Goal: Communication & Community: Answer question/provide support

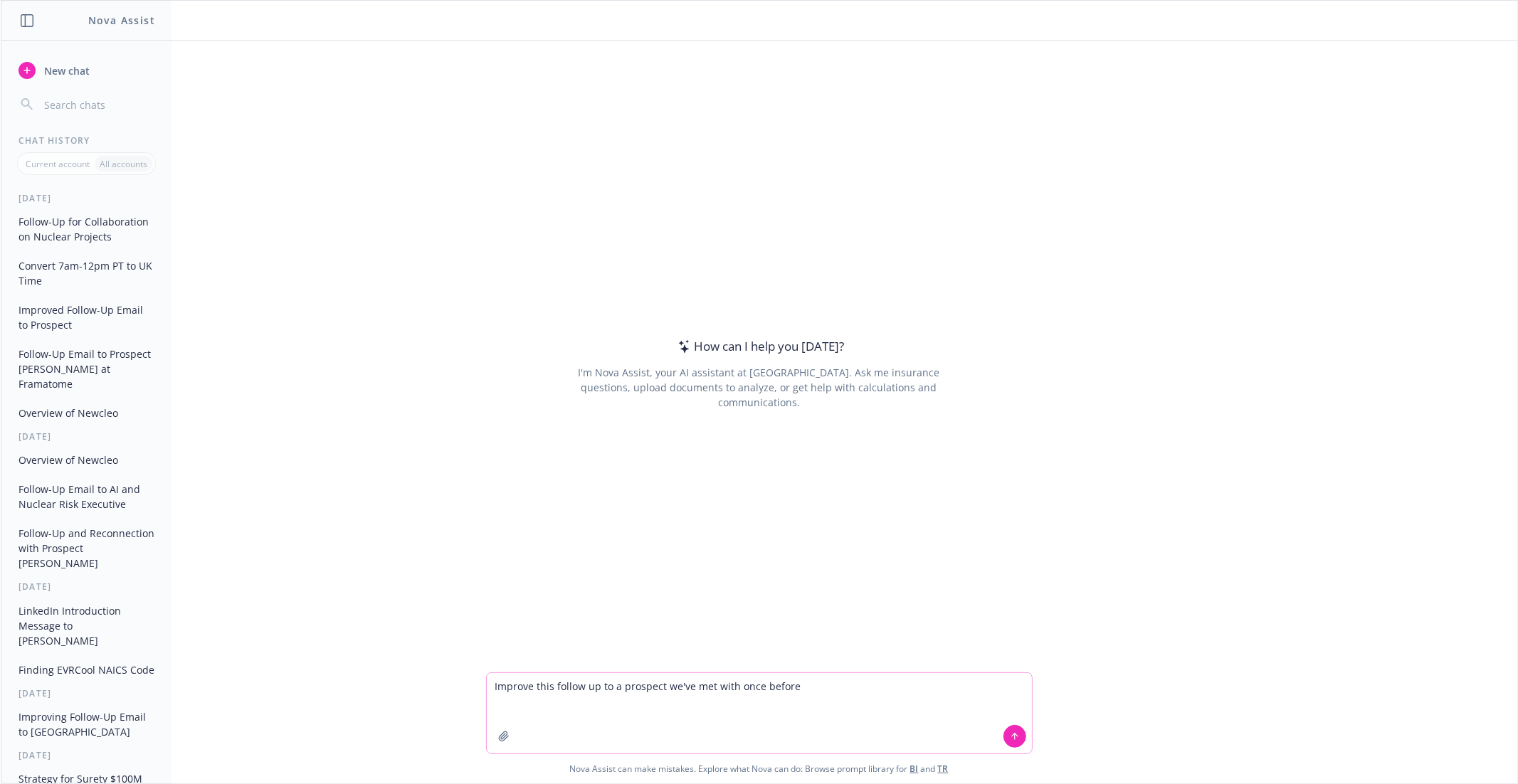
paste textarea "Hi Fernando and Mogens, I hope that you’re having as stellar week! We’d love th…"
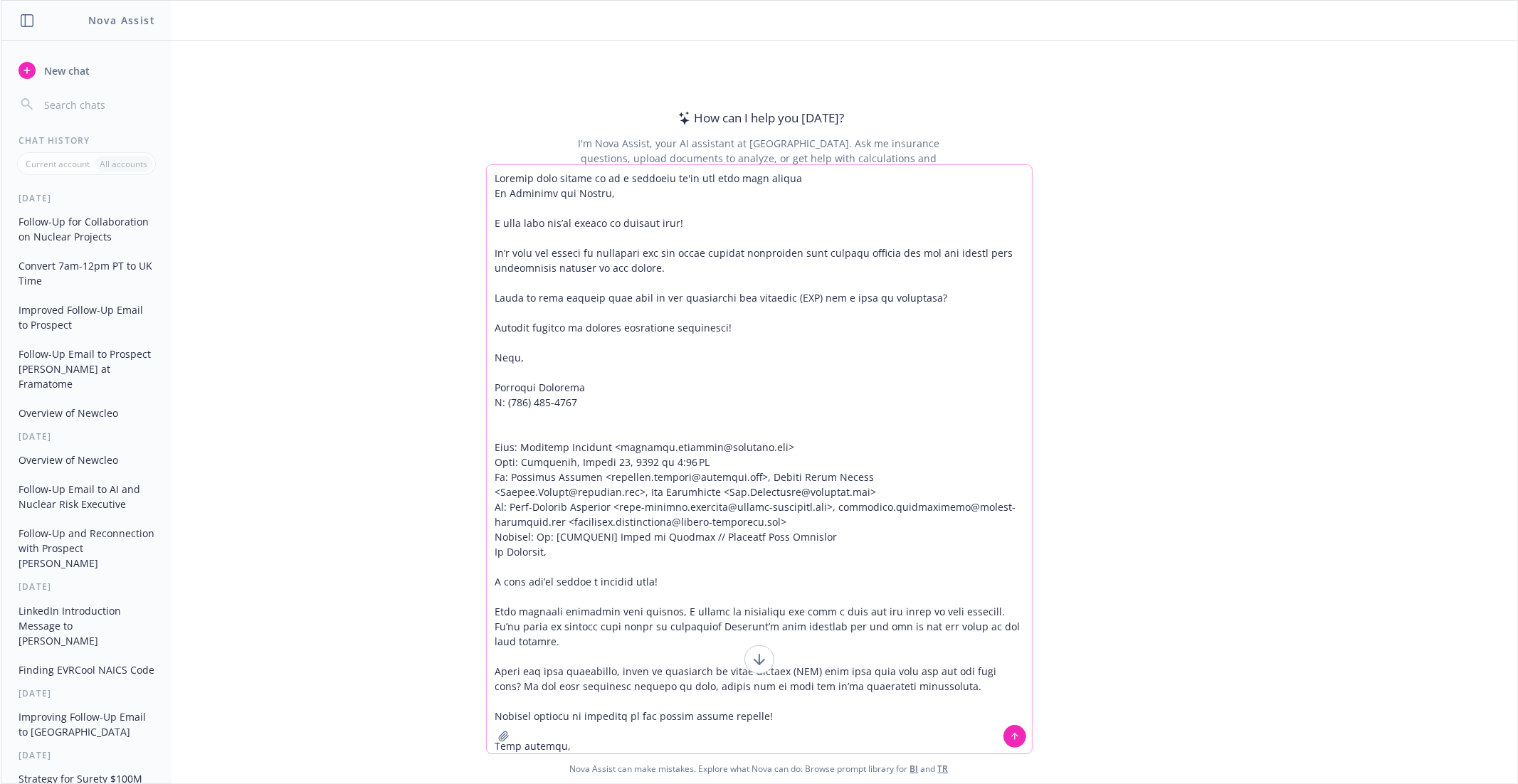
type textarea "Improve this follow up to a prospect we've met with once before Hi Fernando and…"
click at [1018, 733] on icon at bounding box center [1015, 736] width 10 height 10
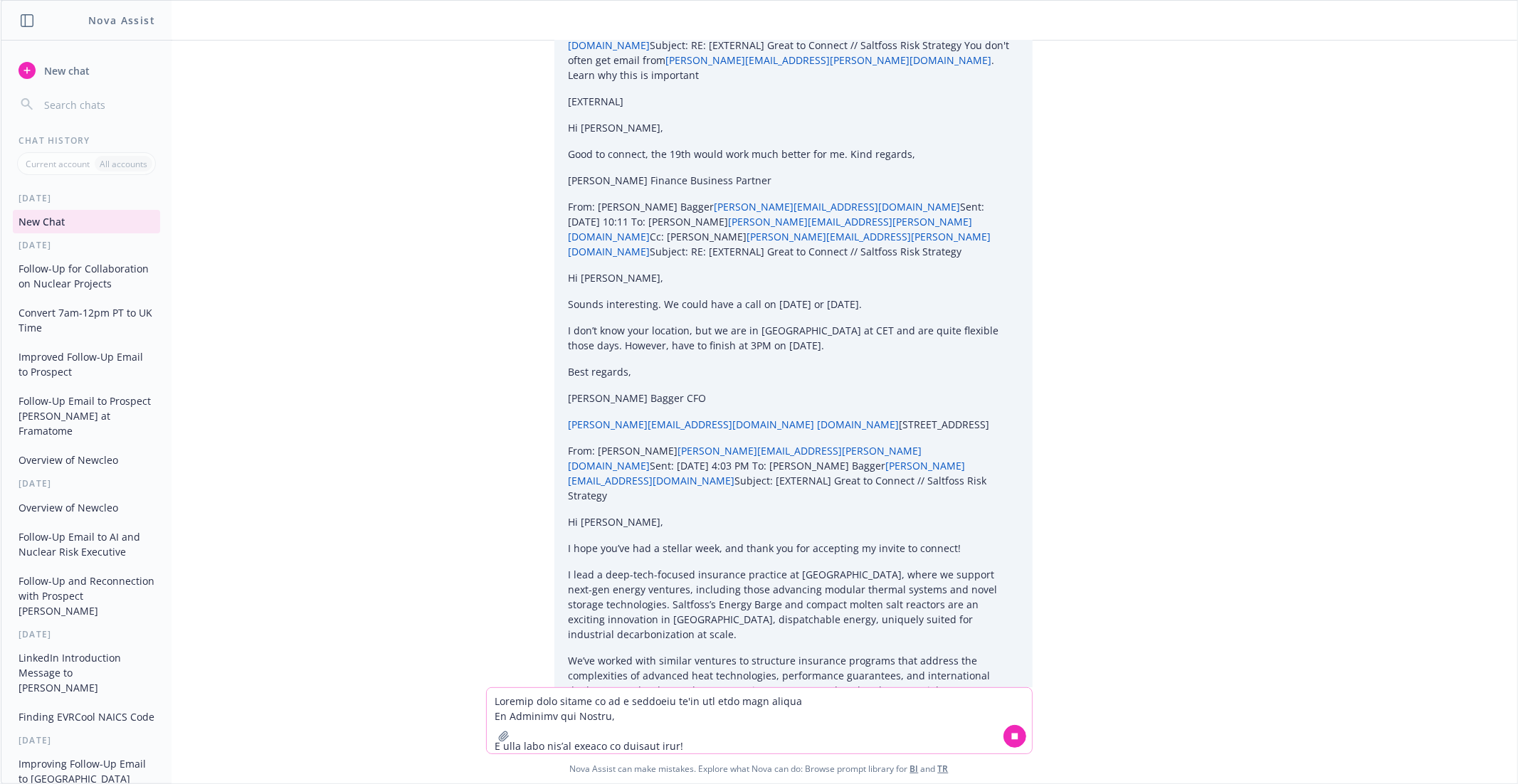
scroll to position [2874, 0]
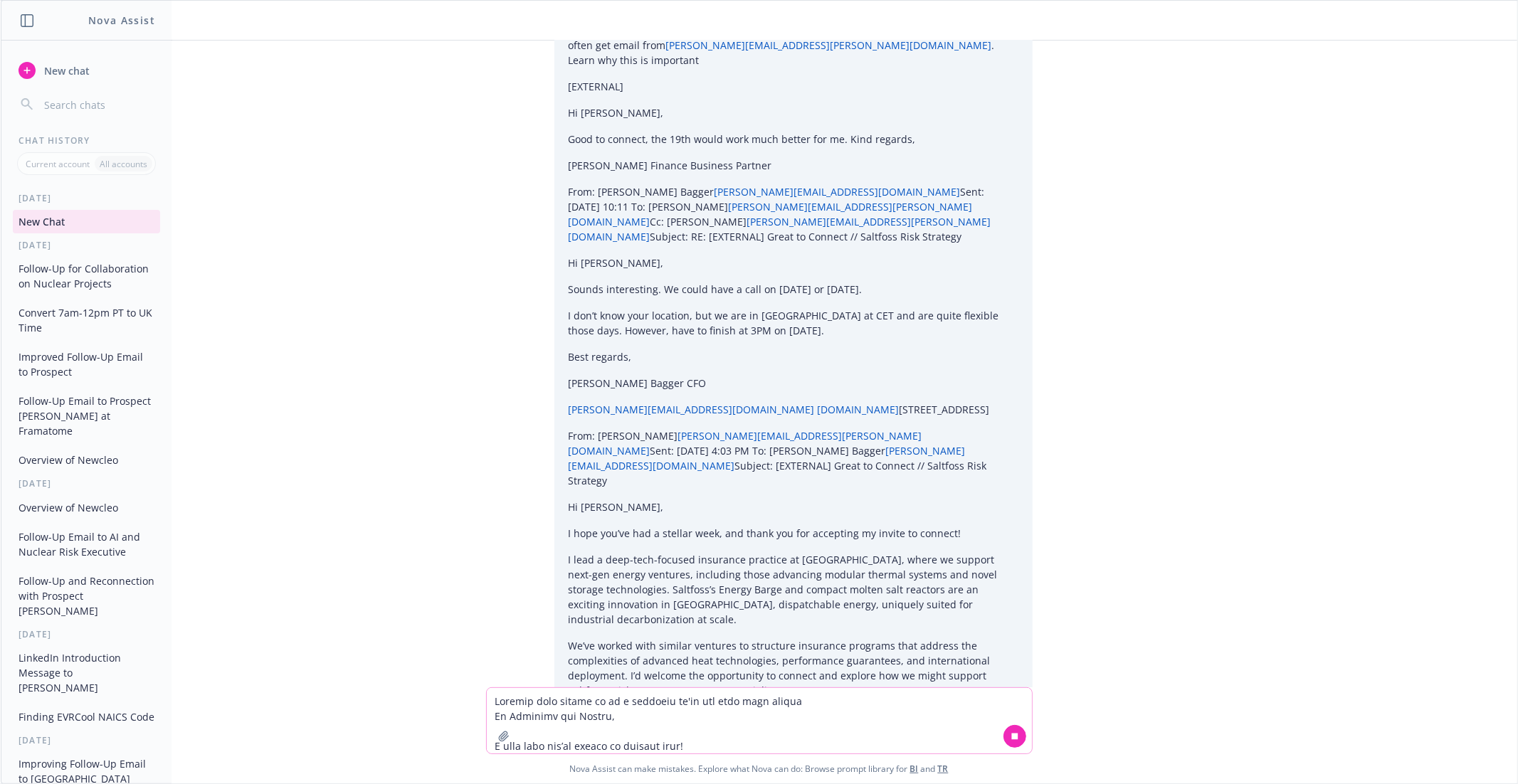
drag, startPoint x: 501, startPoint y: 572, endPoint x: 602, endPoint y: 605, distance: 106.3
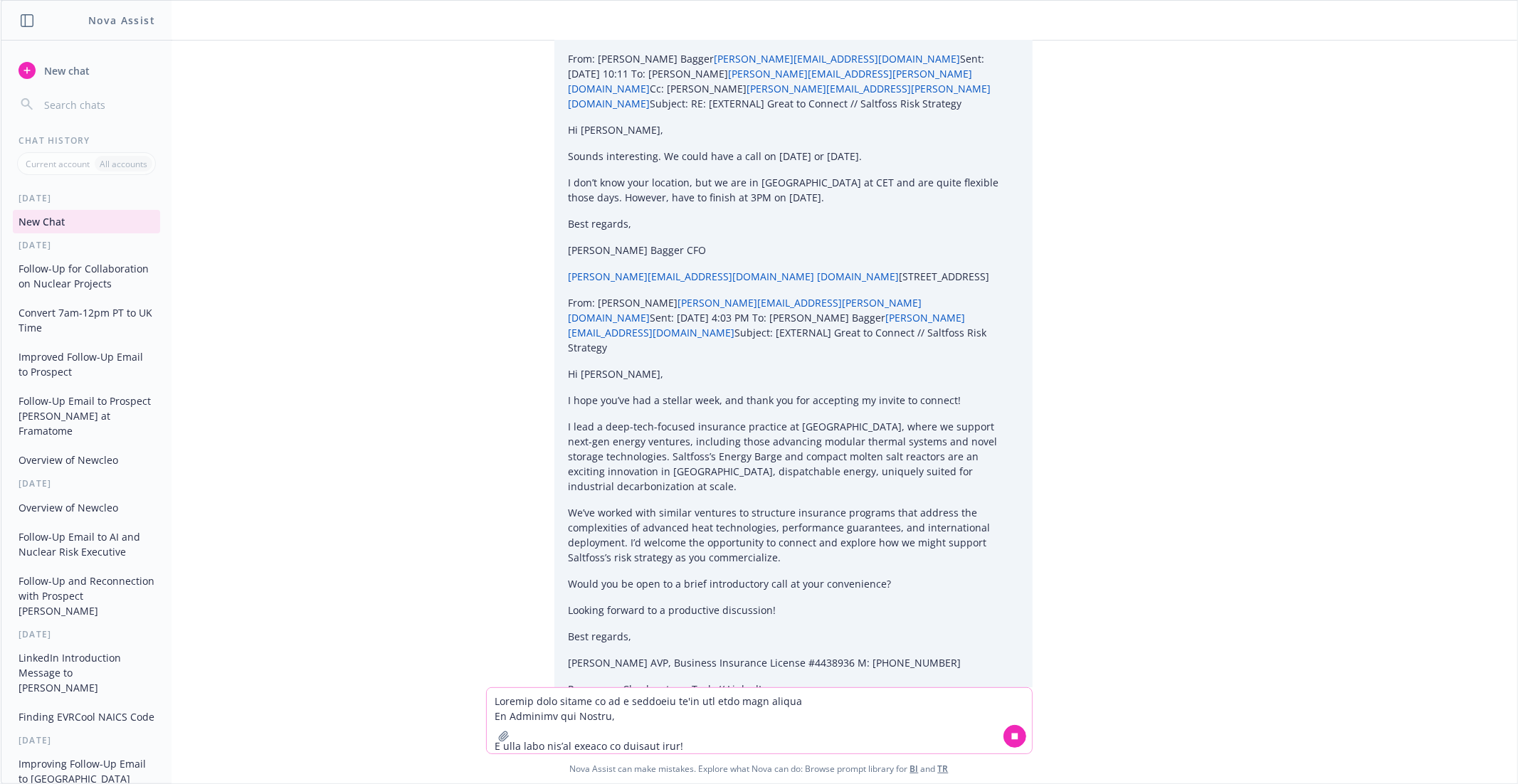
scroll to position [3025, 0]
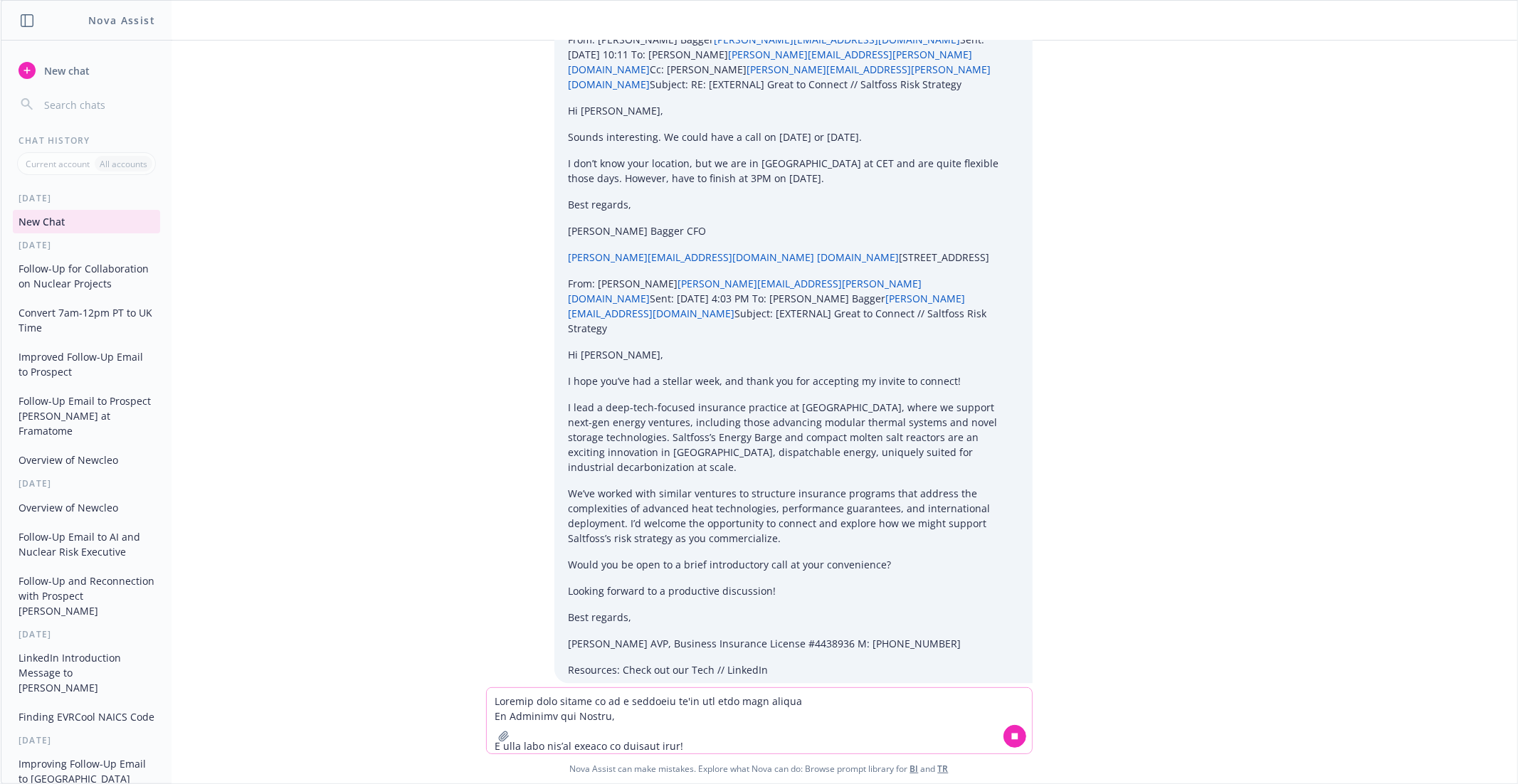
copy div "Hi Fernando and Mogens, I hope you’re both having a terrific week. With everyon…"
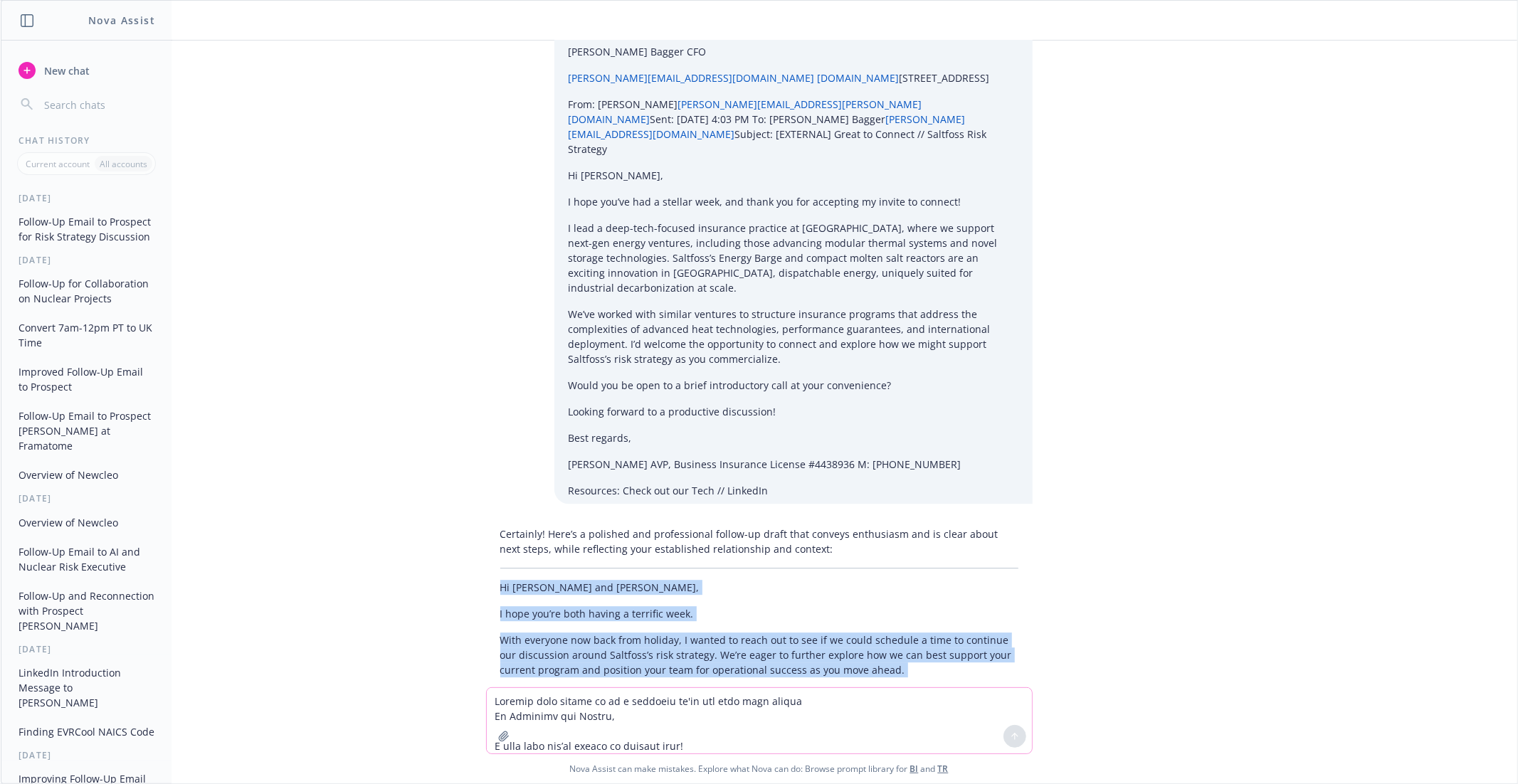
scroll to position [3206, 0]
click at [604, 688] on p "Would an afternoon or early evening (CET) next week be convenient for you? If t…" at bounding box center [760, 703] width 518 height 30
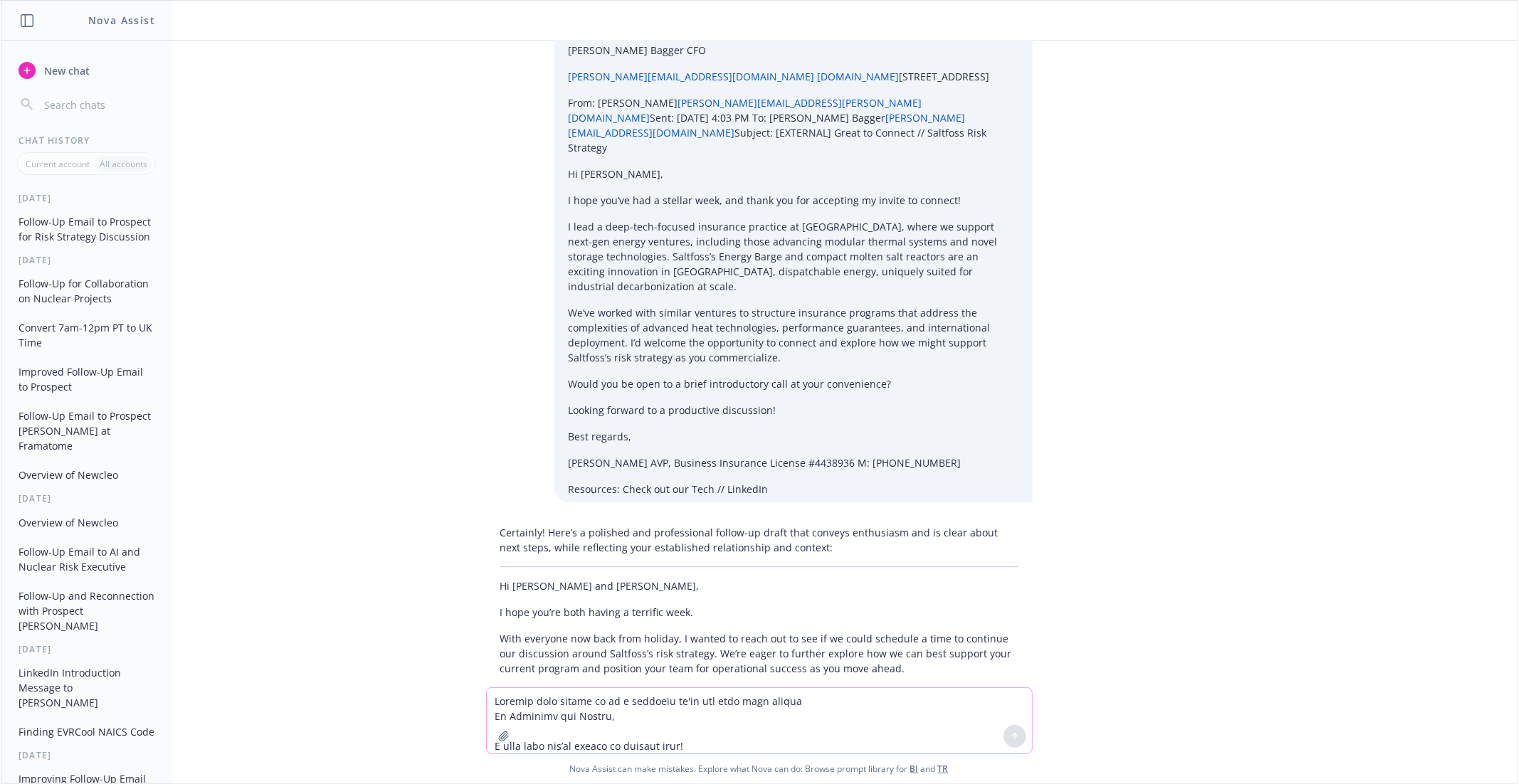
click at [554, 698] on textarea at bounding box center [759, 721] width 545 height 65
paste textarea "Hi Talmon and David, I hope that you’ve had a stellar summer! Since we last spo…"
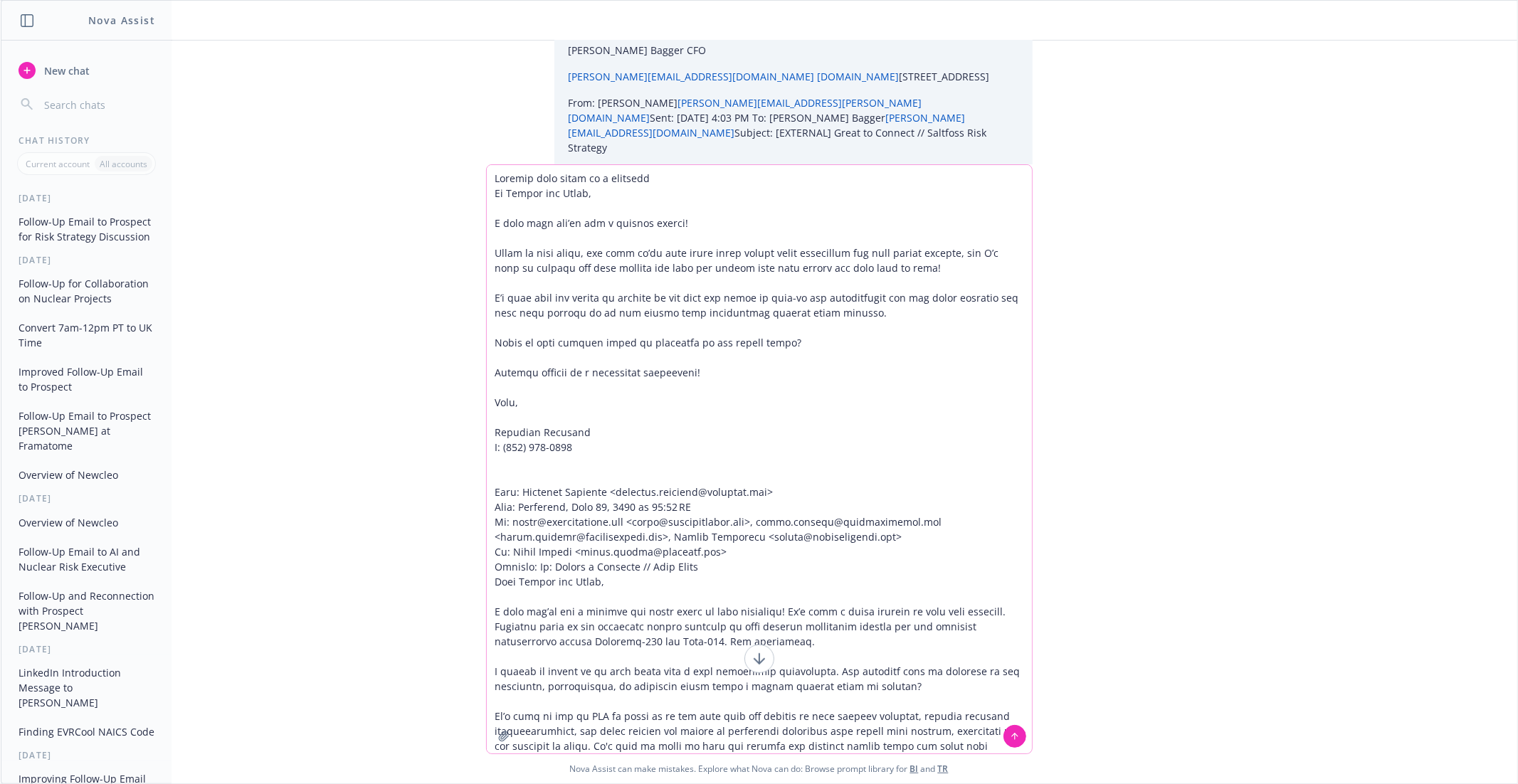
type textarea "Improve this email to a prospect Hi Talmon and David, I hope that you’ve had a …"
click at [1006, 735] on button at bounding box center [1015, 736] width 23 height 23
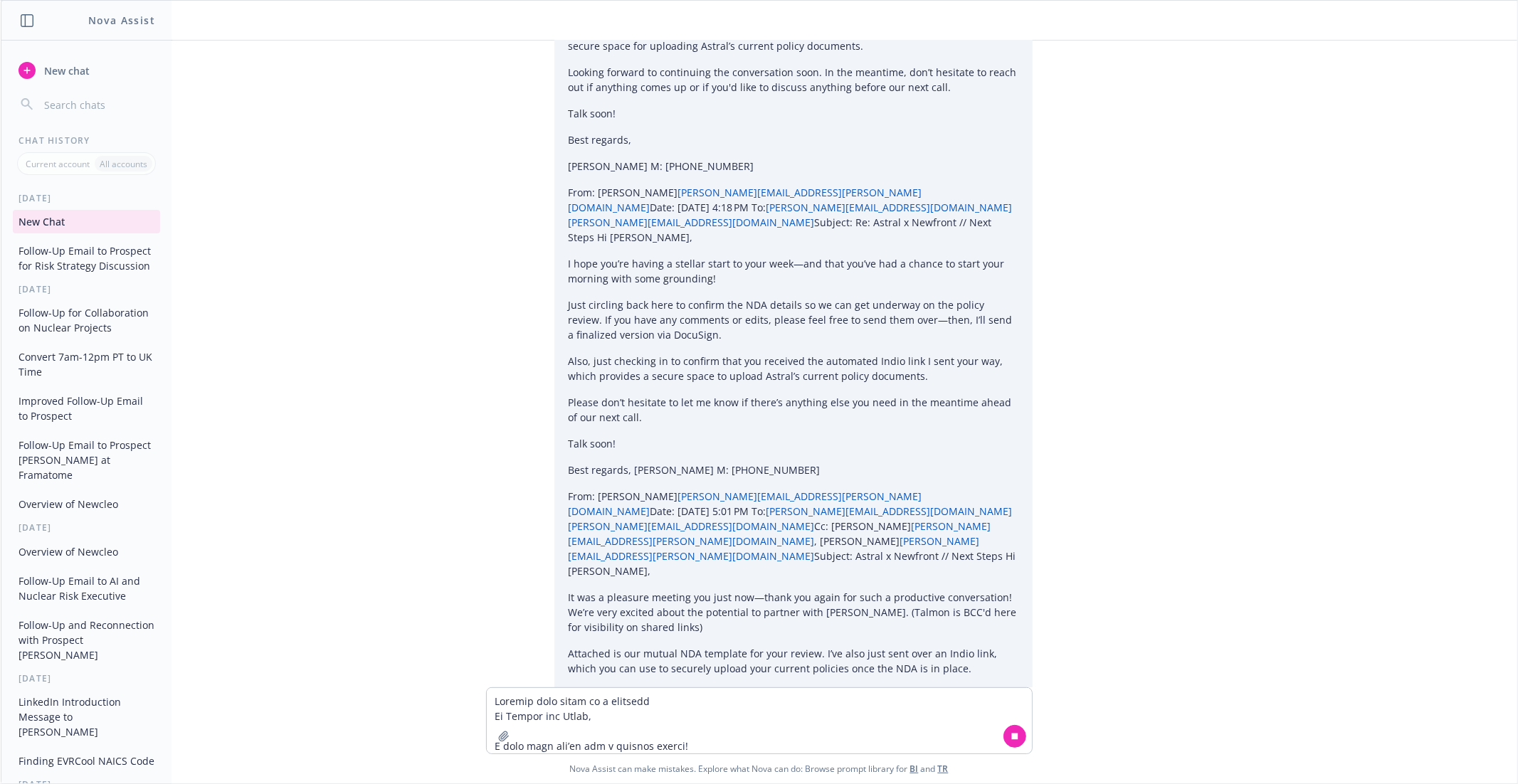
scroll to position [5121, 0]
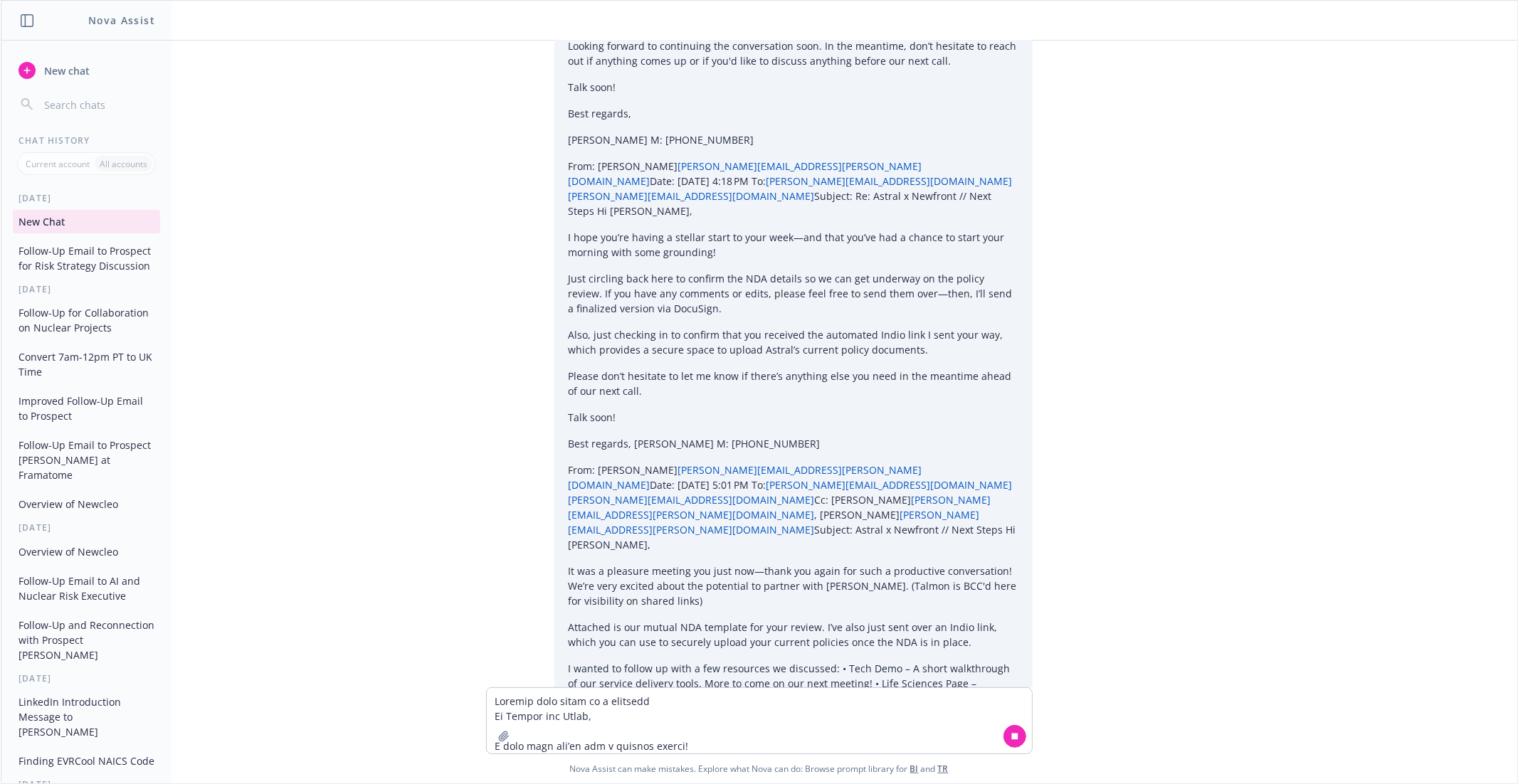
drag, startPoint x: 501, startPoint y: 549, endPoint x: 619, endPoint y: 623, distance: 139.3
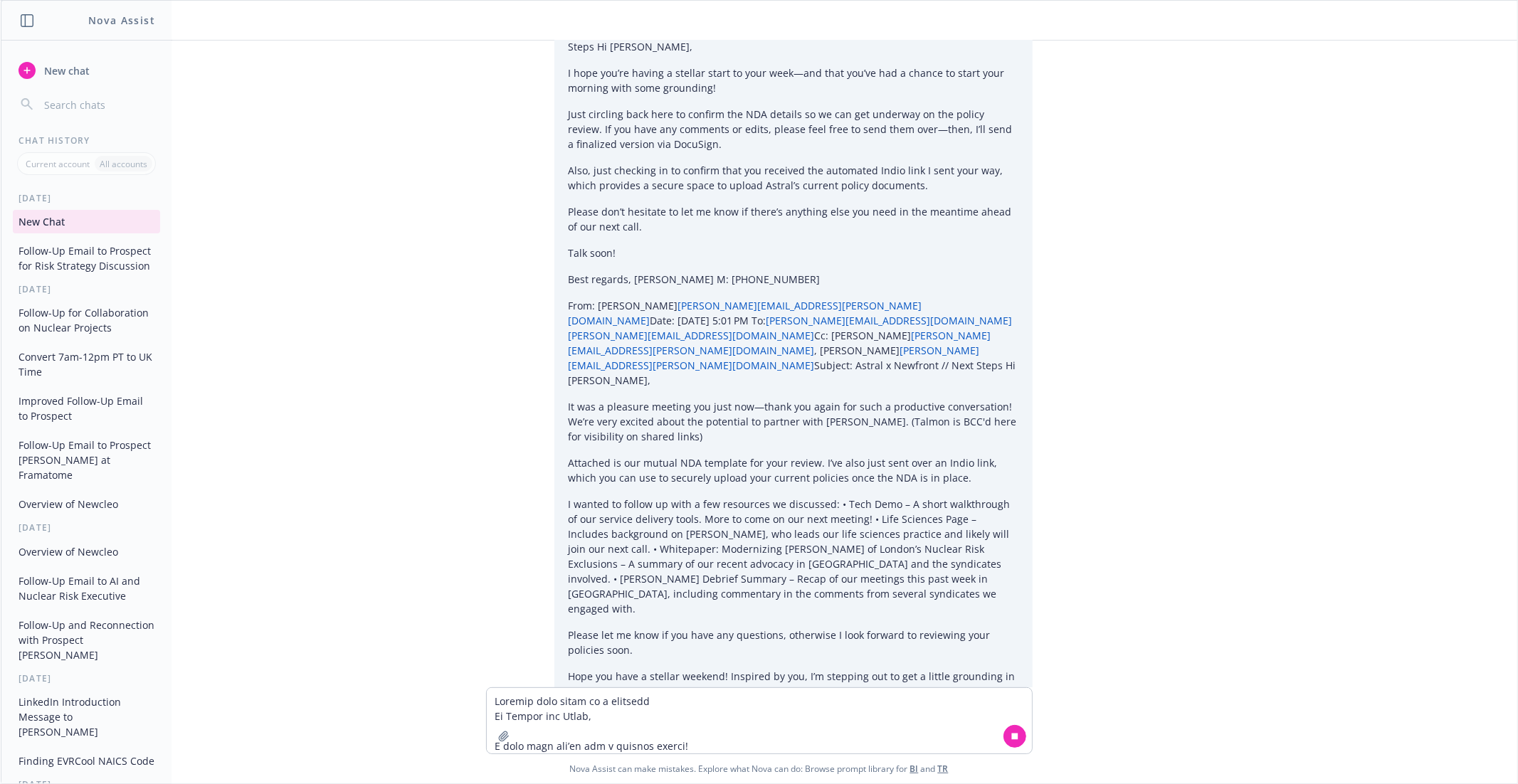
scroll to position [5285, 0]
copy div "Hi Talmon and David, I hope you’ve both had a fantastic summer. Since we last c…"
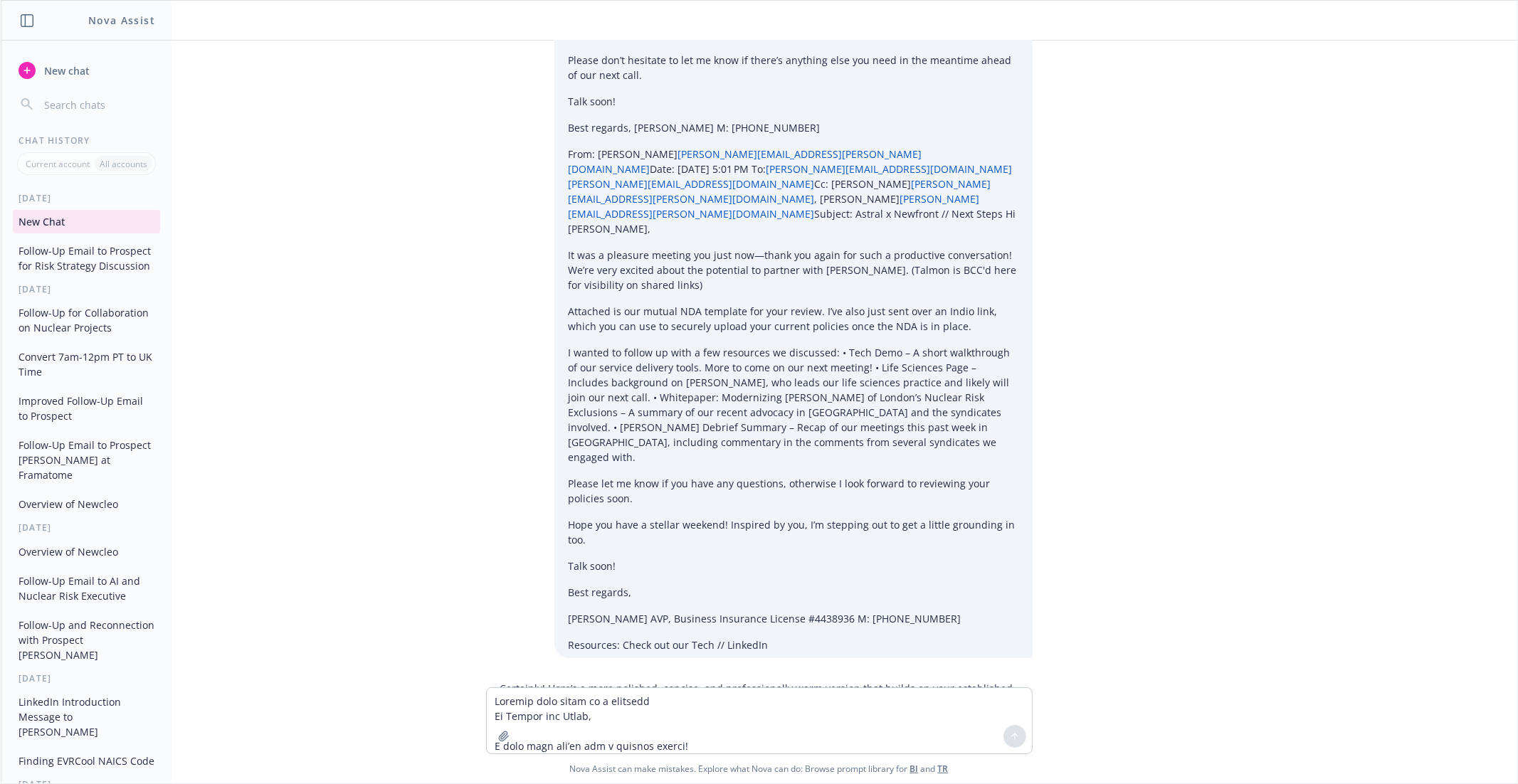
scroll to position [5453, 0]
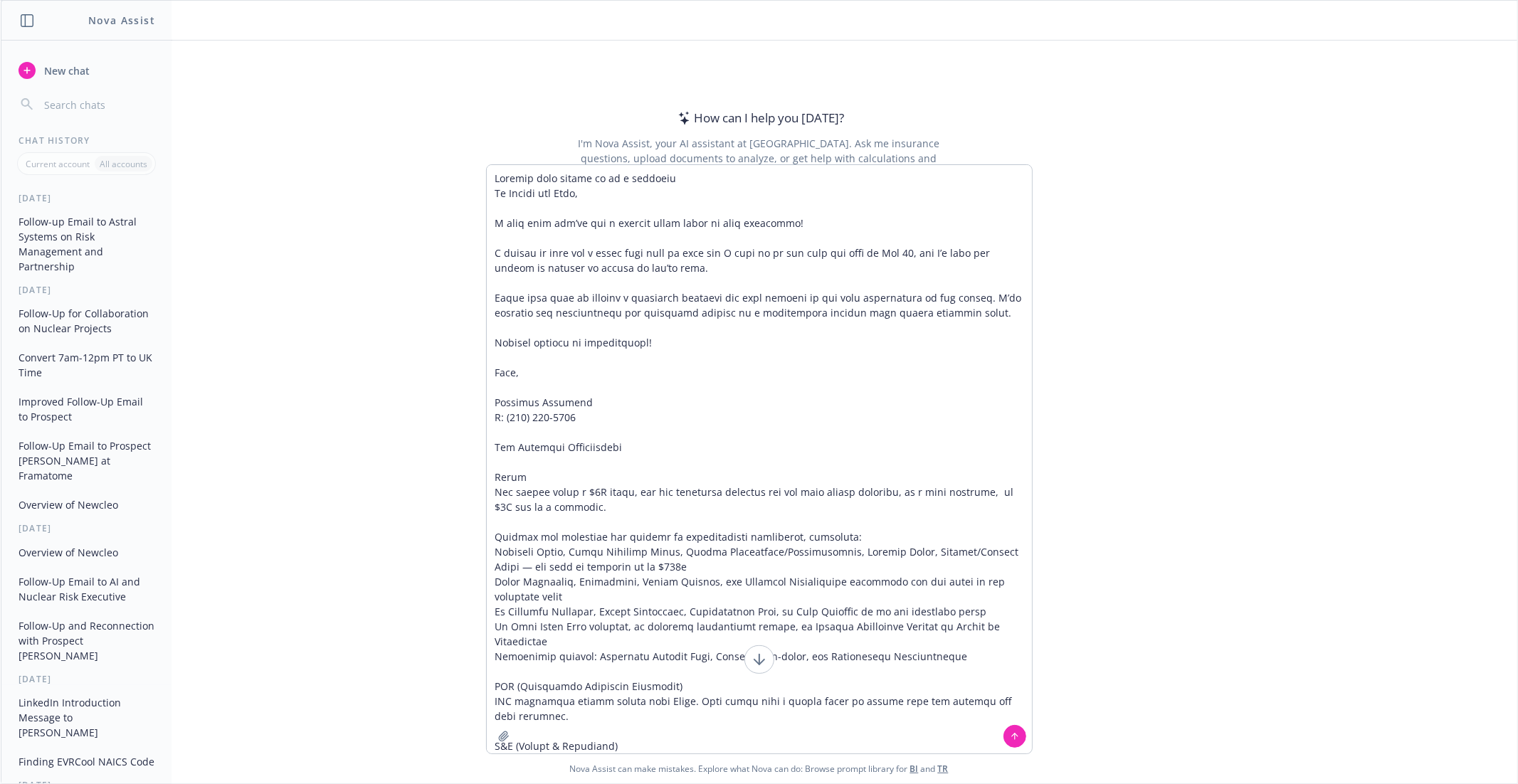
click at [693, 185] on textarea at bounding box center [759, 459] width 545 height 589
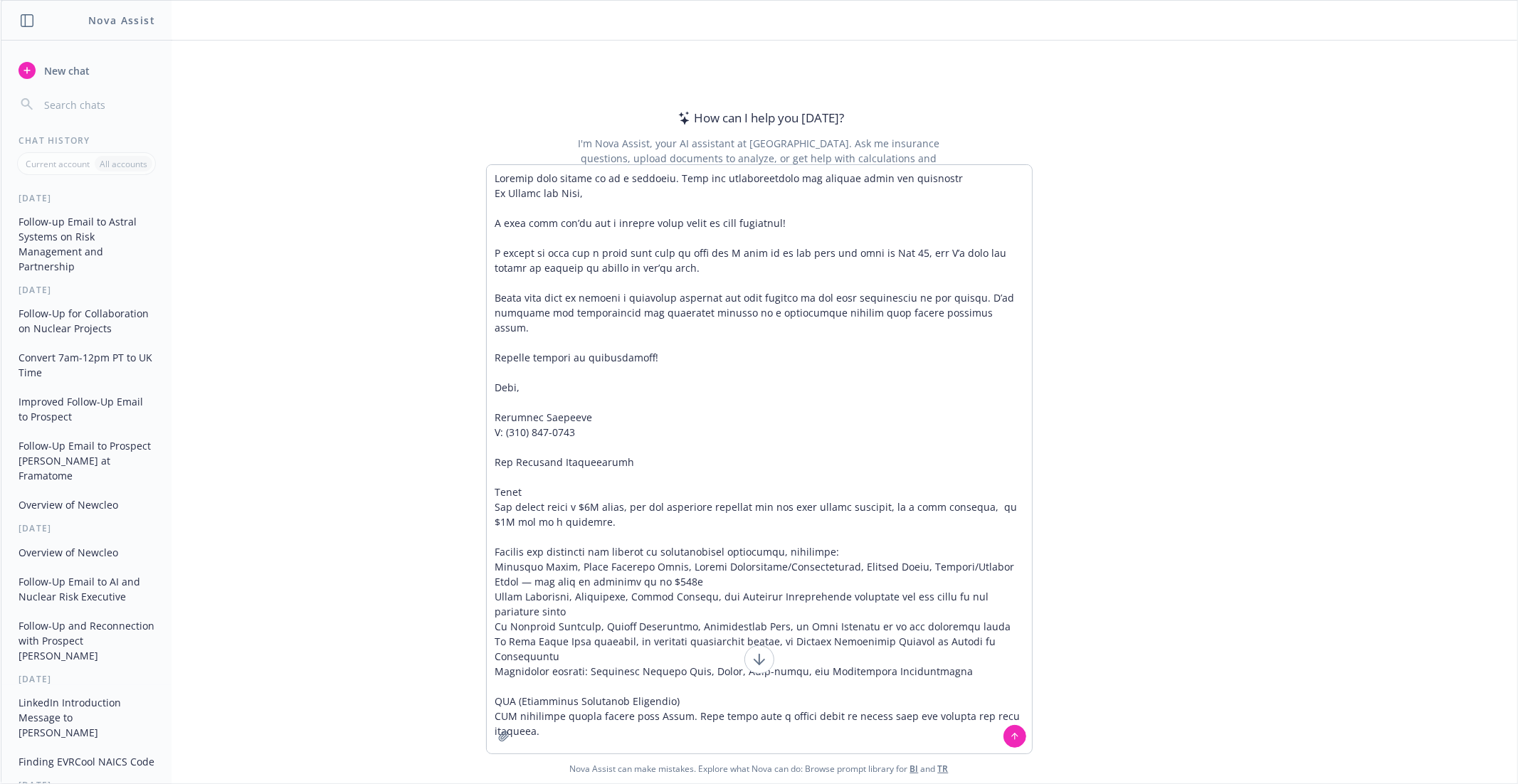
type textarea "Improve this follow up to a prospect. Keep the recomendations and pricing below…"
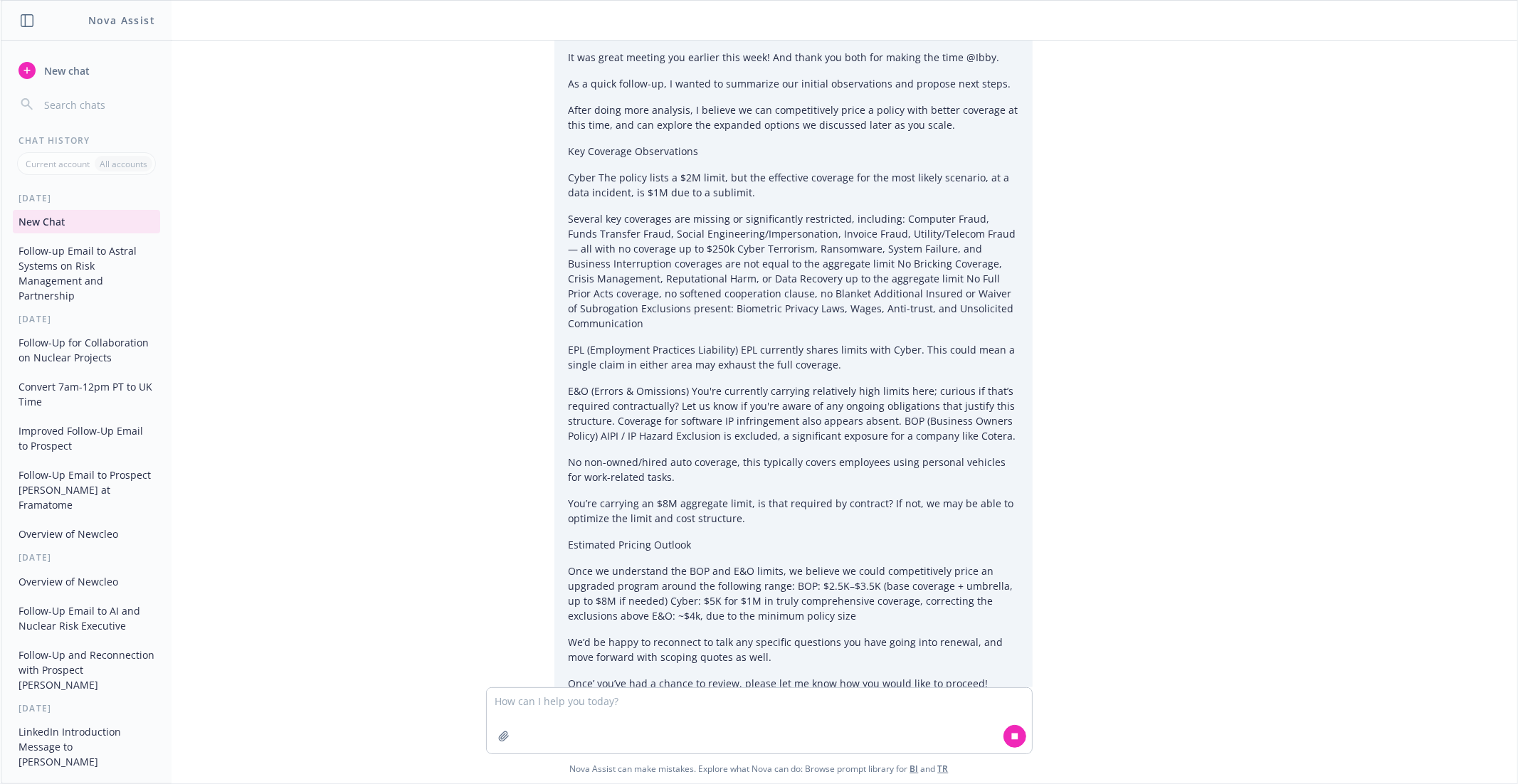
scroll to position [1284, 0]
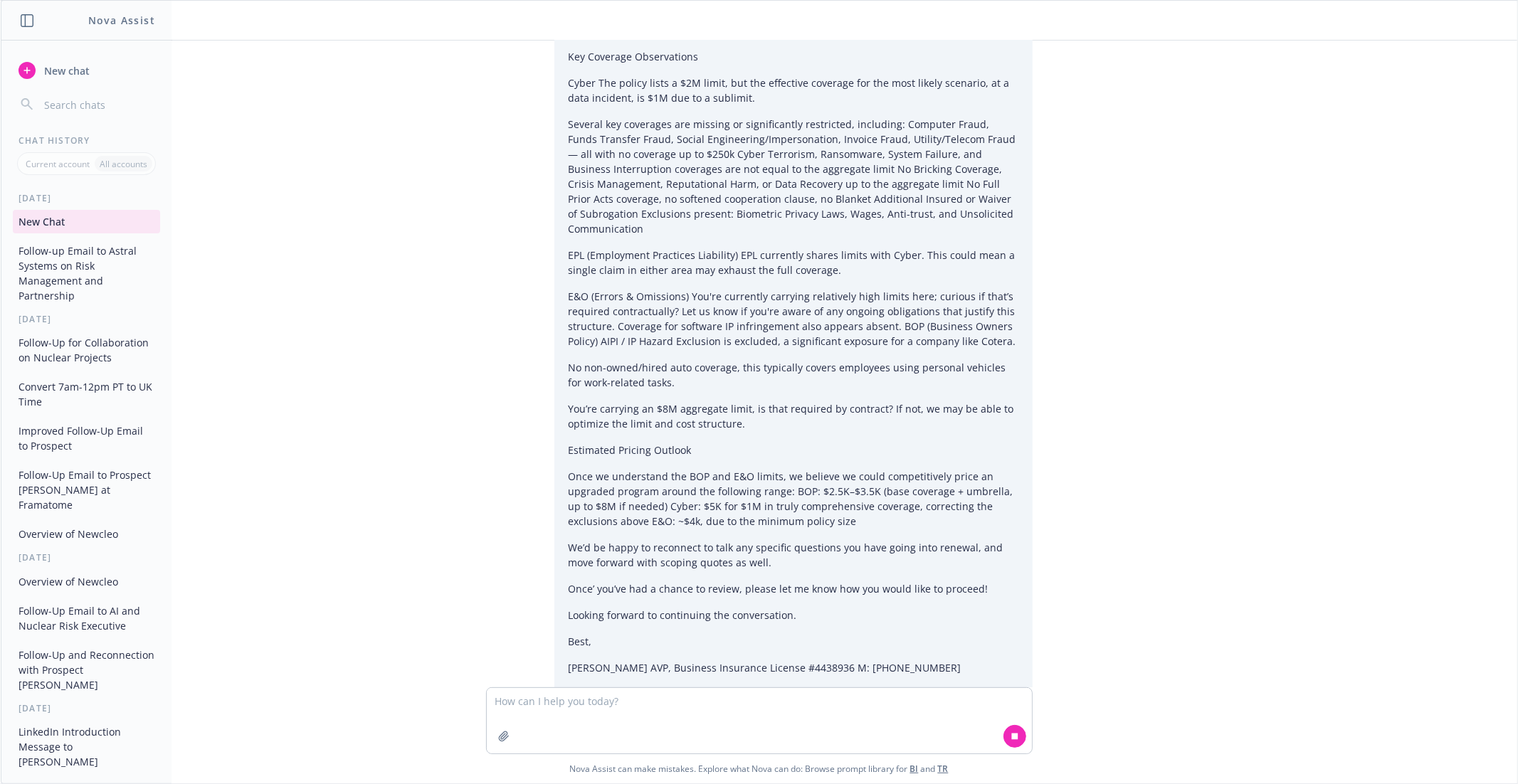
click at [756, 247] on p "EPL (Employment Practices Liability) EPL currently shares limits with Cyber. Th…" at bounding box center [793, 262] width 450 height 30
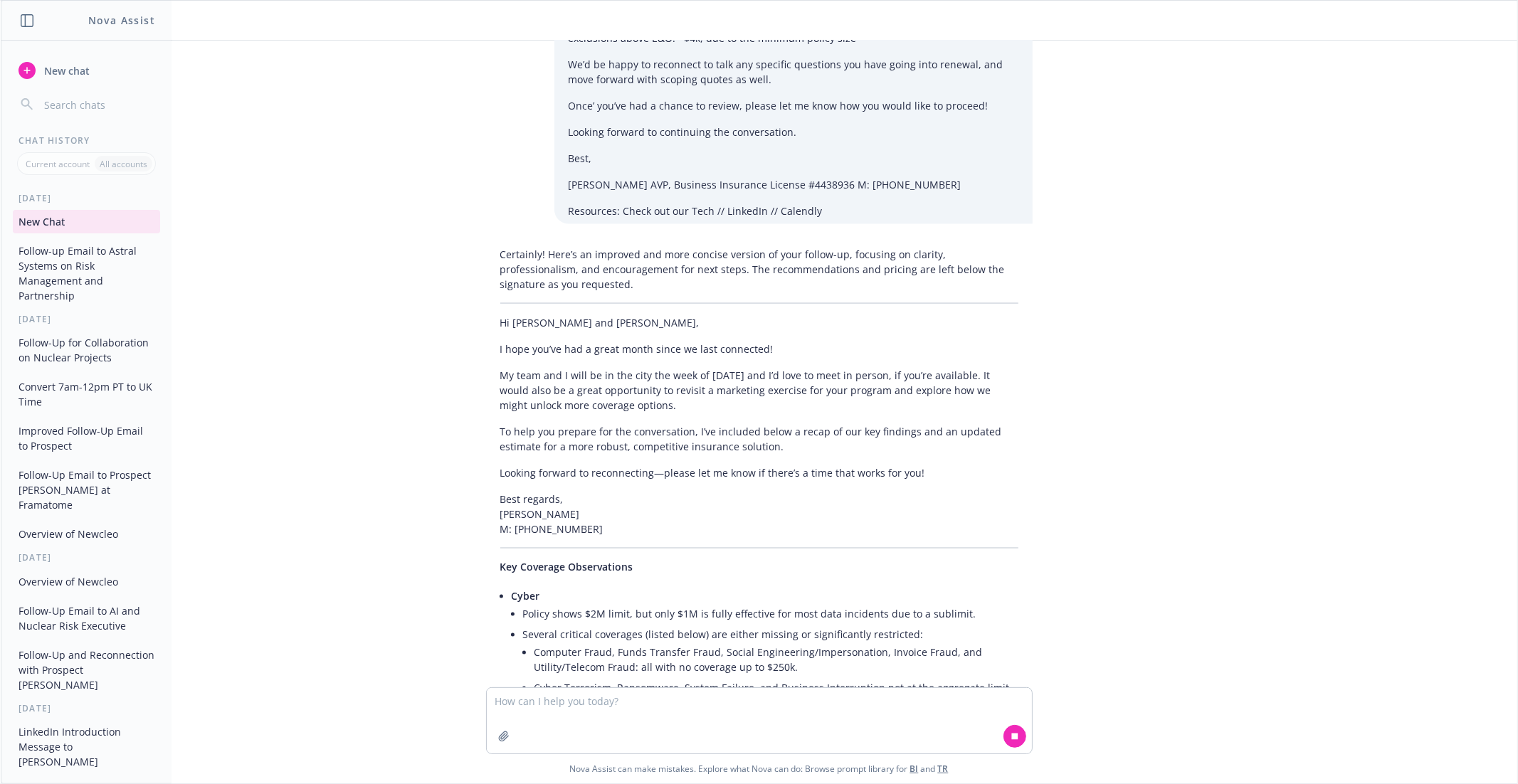
scroll to position [1788, 0]
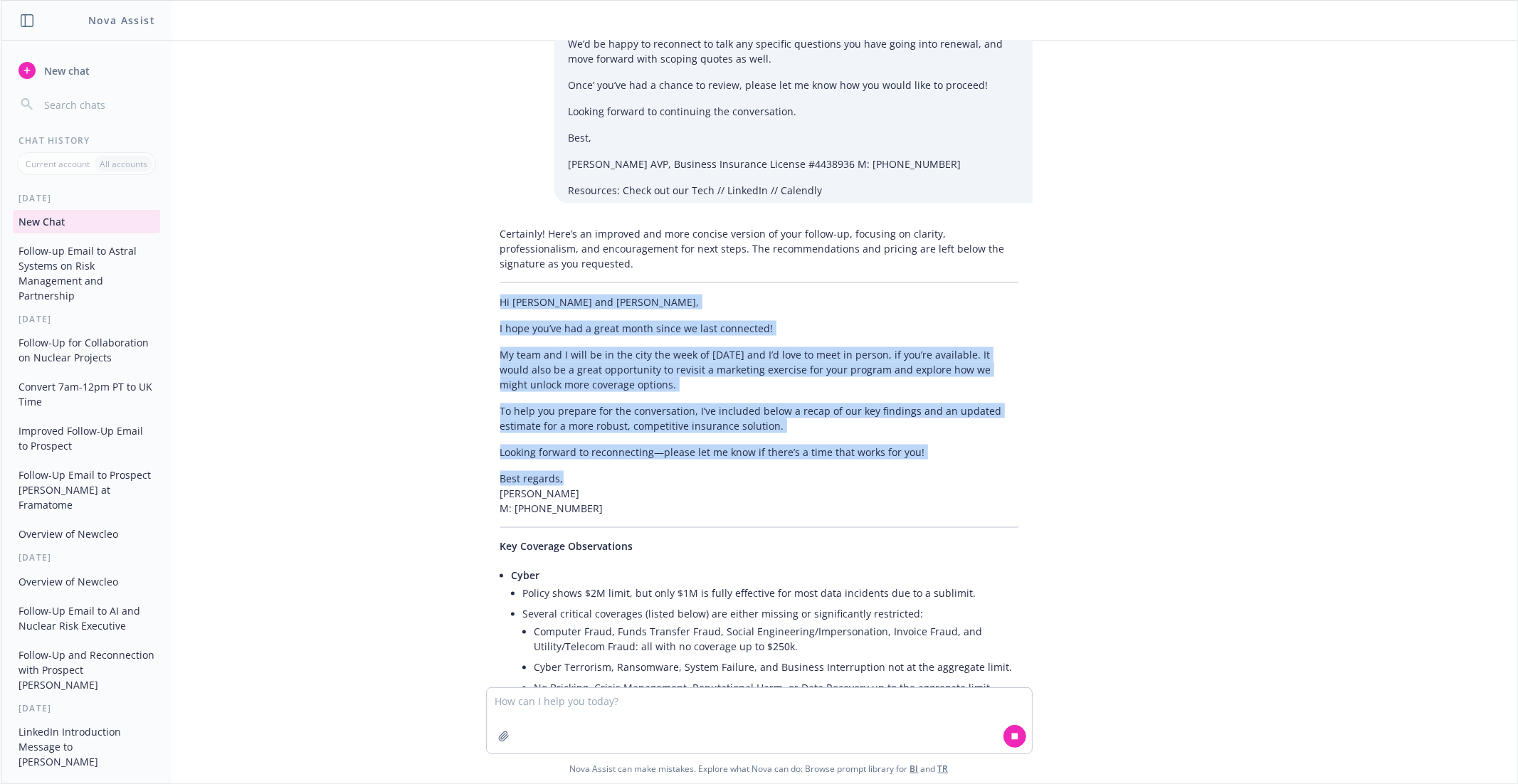
drag, startPoint x: 501, startPoint y: 224, endPoint x: 595, endPoint y: 400, distance: 199.5
click at [595, 400] on div "Certainly! Here’s an improved and more concise version of your follow-up, focus…" at bounding box center [760, 555] width 547 height 670
copy div "Hi Alexis and Ibby, I hope you’ve had a great month since we last connected! My…"
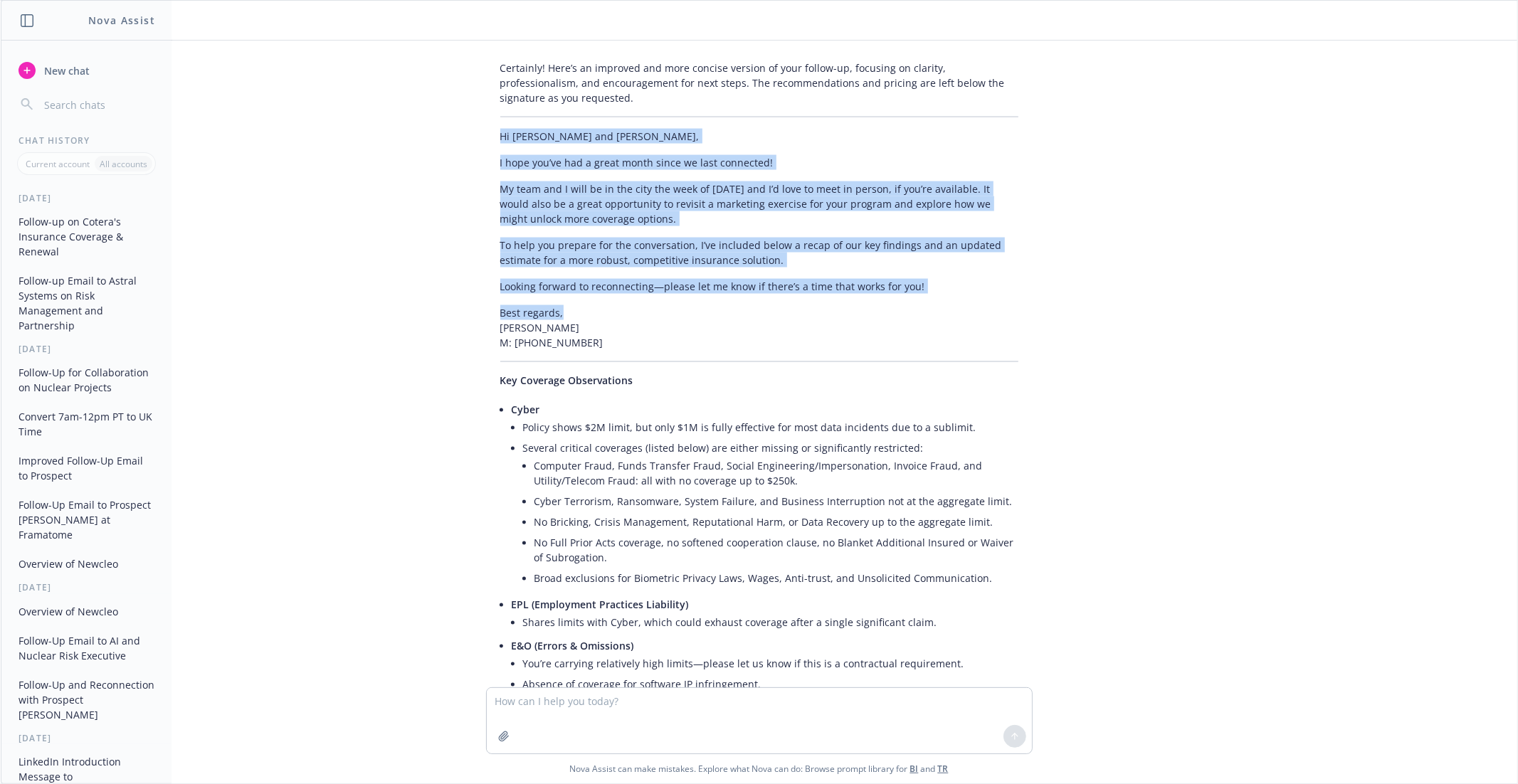
scroll to position [1951, 0]
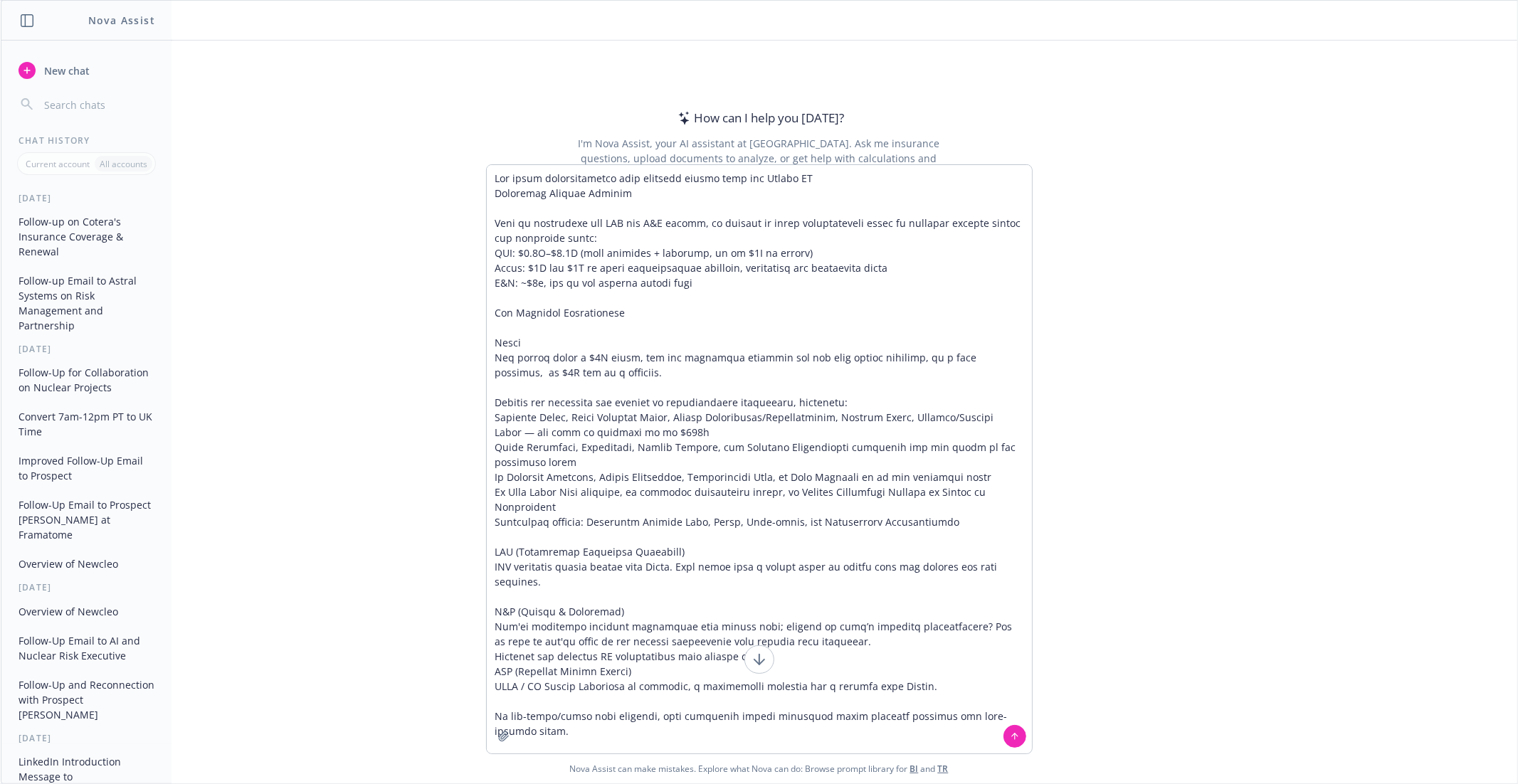
type textarea "Put these redomendations onto newfront letter head for Cotera AI Estimated Pric…"
click at [1015, 734] on icon at bounding box center [1015, 736] width 10 height 10
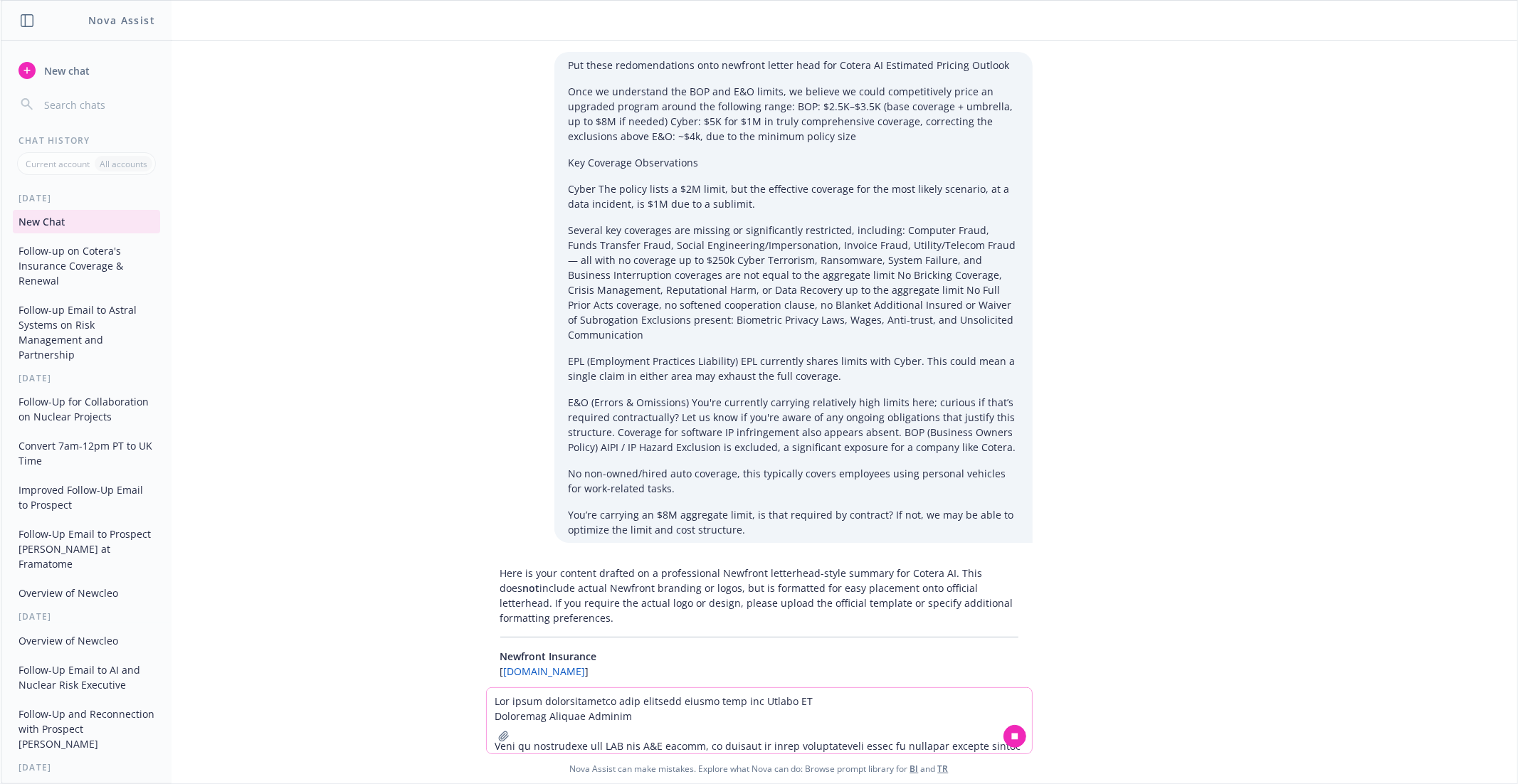
click at [773, 589] on p "Here is your content drafted on a professional Newfront letterhead-style summar…" at bounding box center [760, 595] width 518 height 60
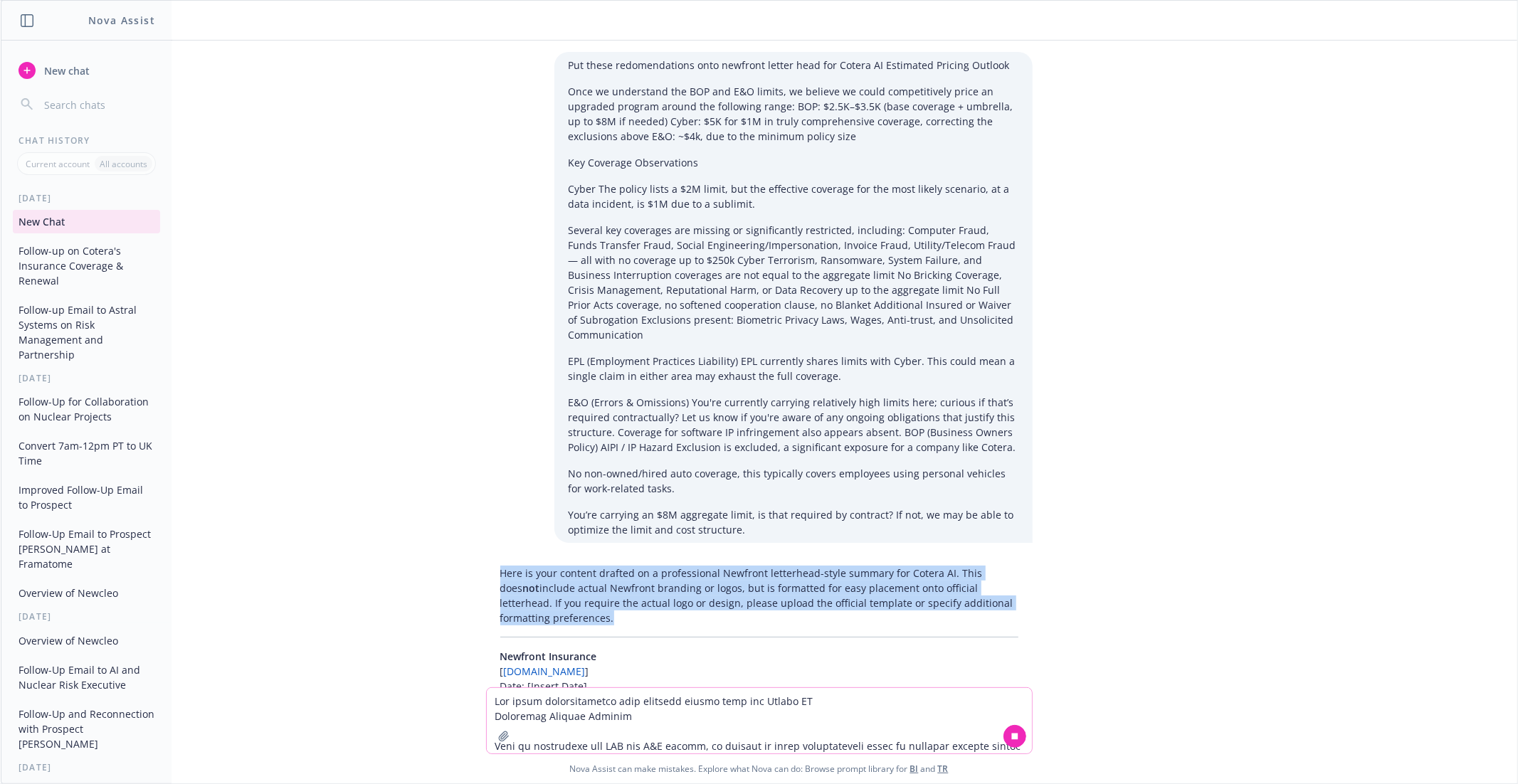
click at [722, 589] on p "Here is your content drafted on a professional Newfront letterhead-style summar…" at bounding box center [760, 595] width 518 height 60
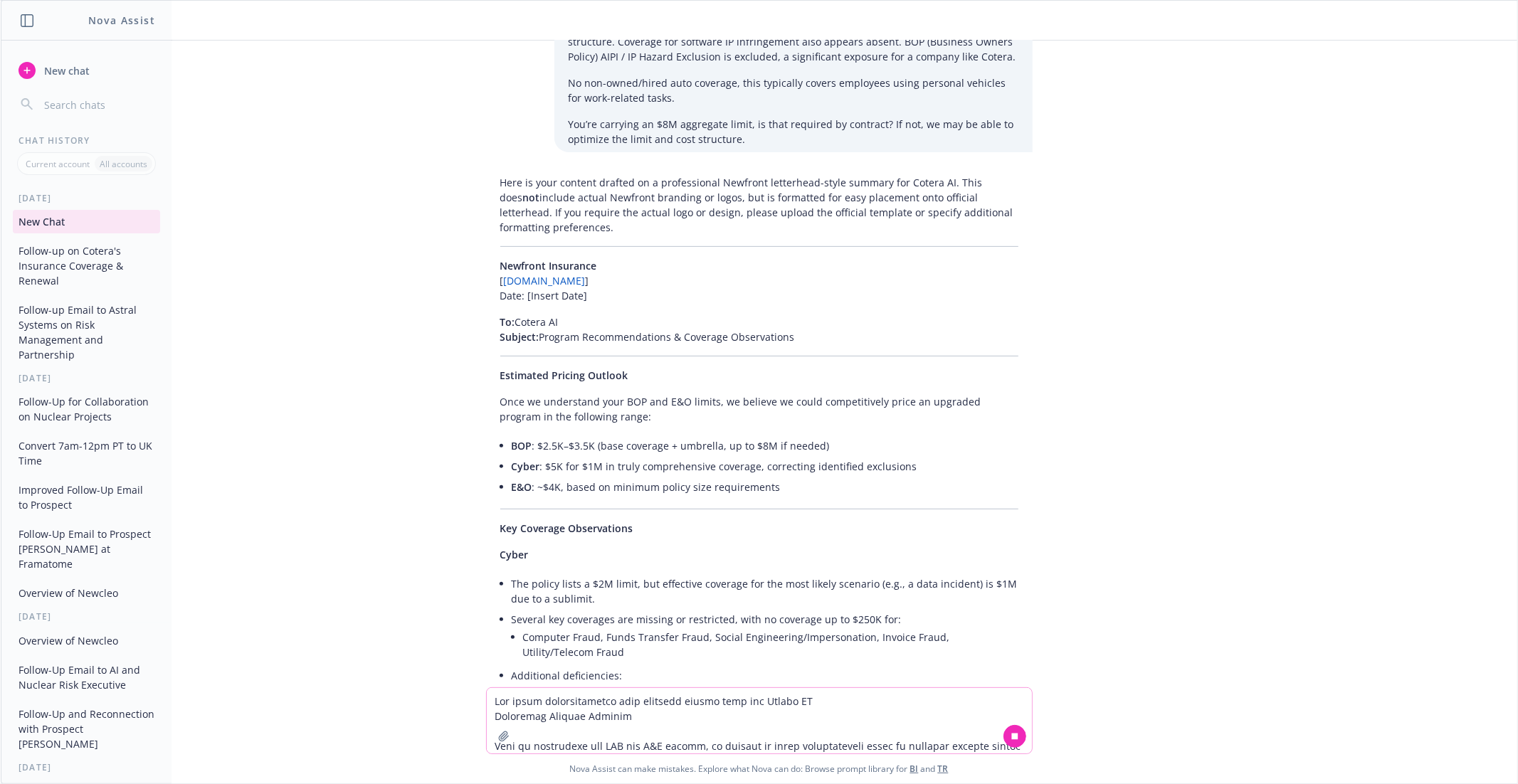
scroll to position [392, 0]
click at [631, 721] on textarea at bounding box center [759, 721] width 545 height 65
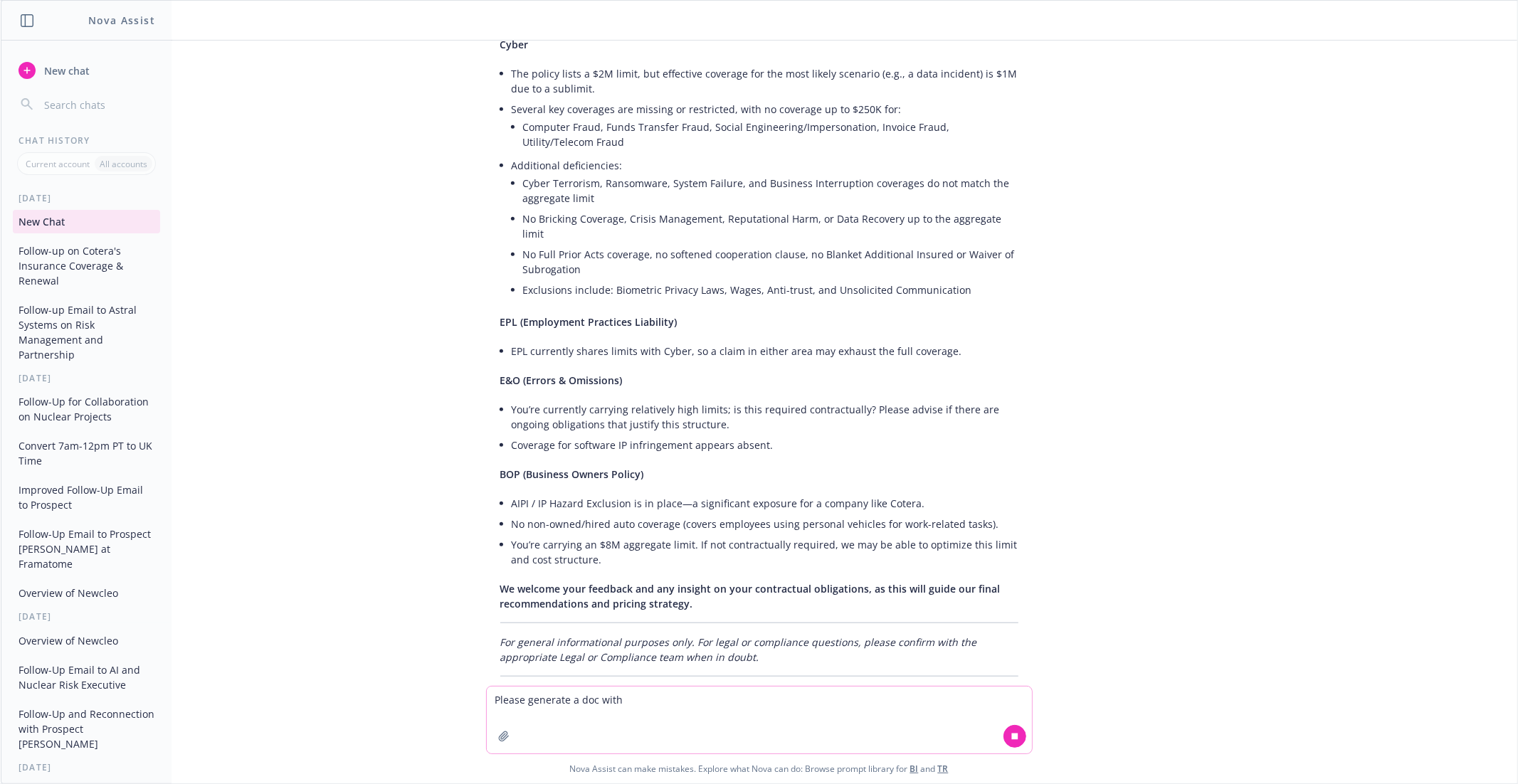
scroll to position [901, 0]
type textarea "Please generate a doc with"
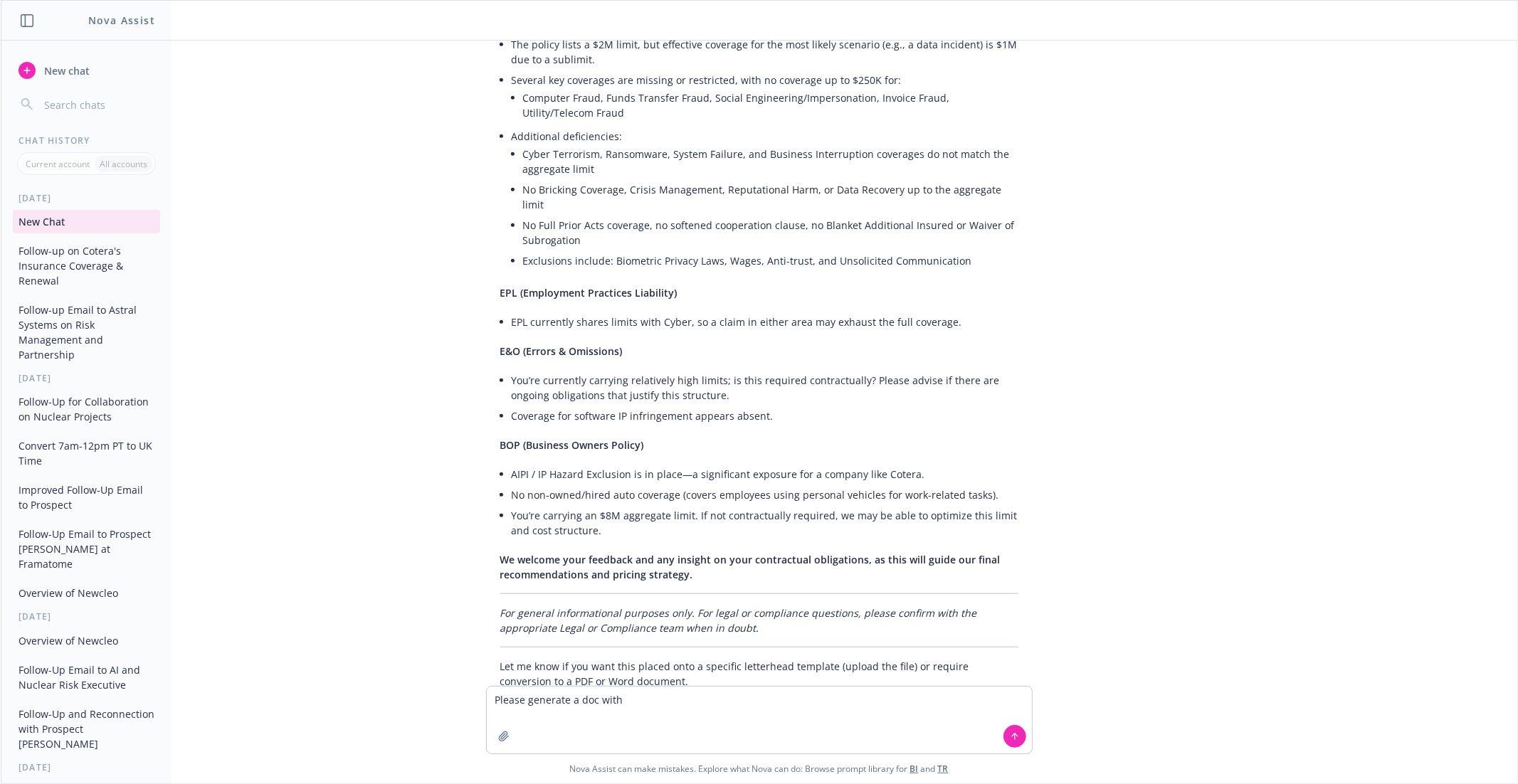
scroll to position [954, 0]
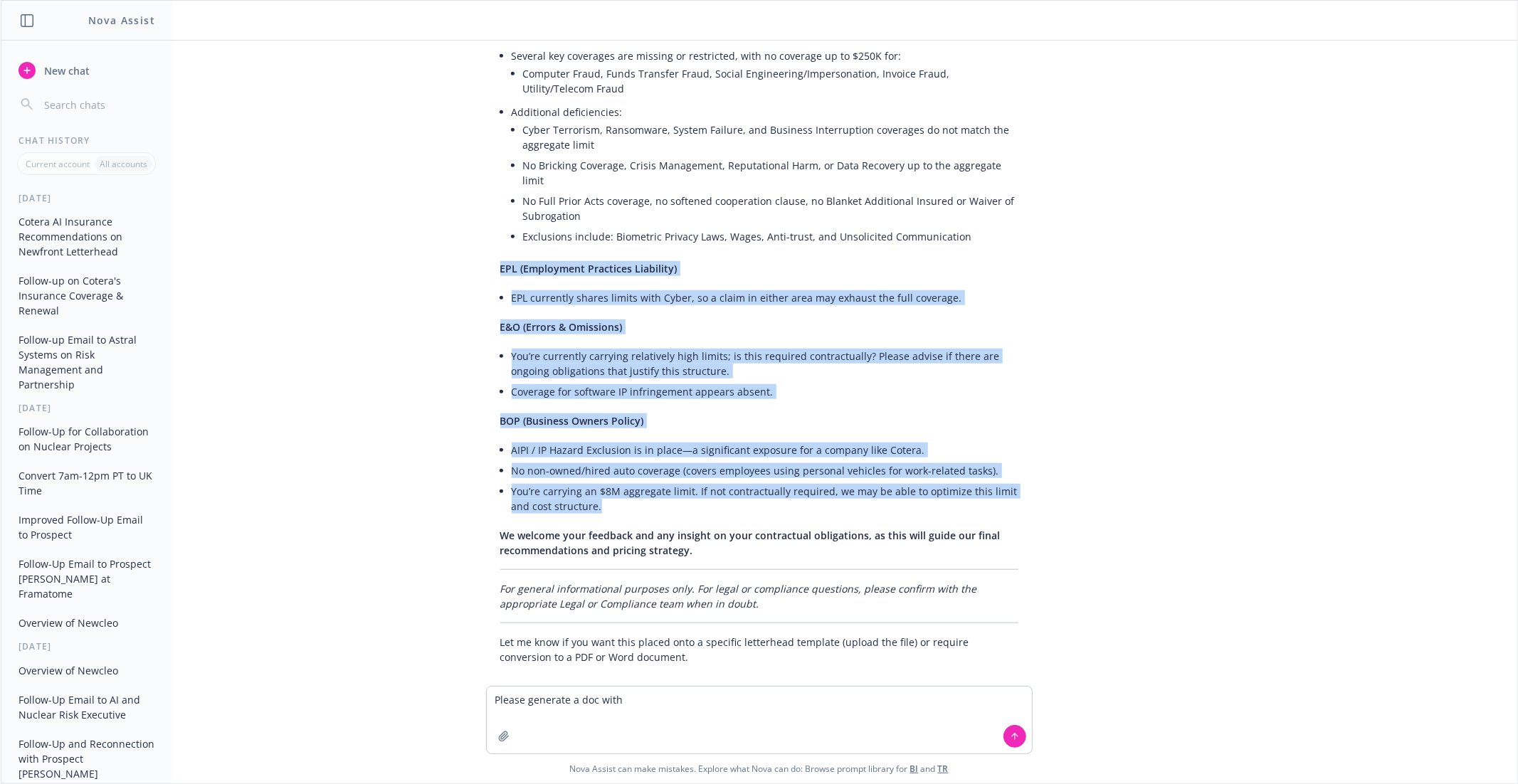
drag, startPoint x: 620, startPoint y: 492, endPoint x: 467, endPoint y: 236, distance: 298.2
click at [467, 236] on div "Put these redomendations onto newfront letter head for Cotera AI Estimated Pric…" at bounding box center [759, 363] width 1516 height 646
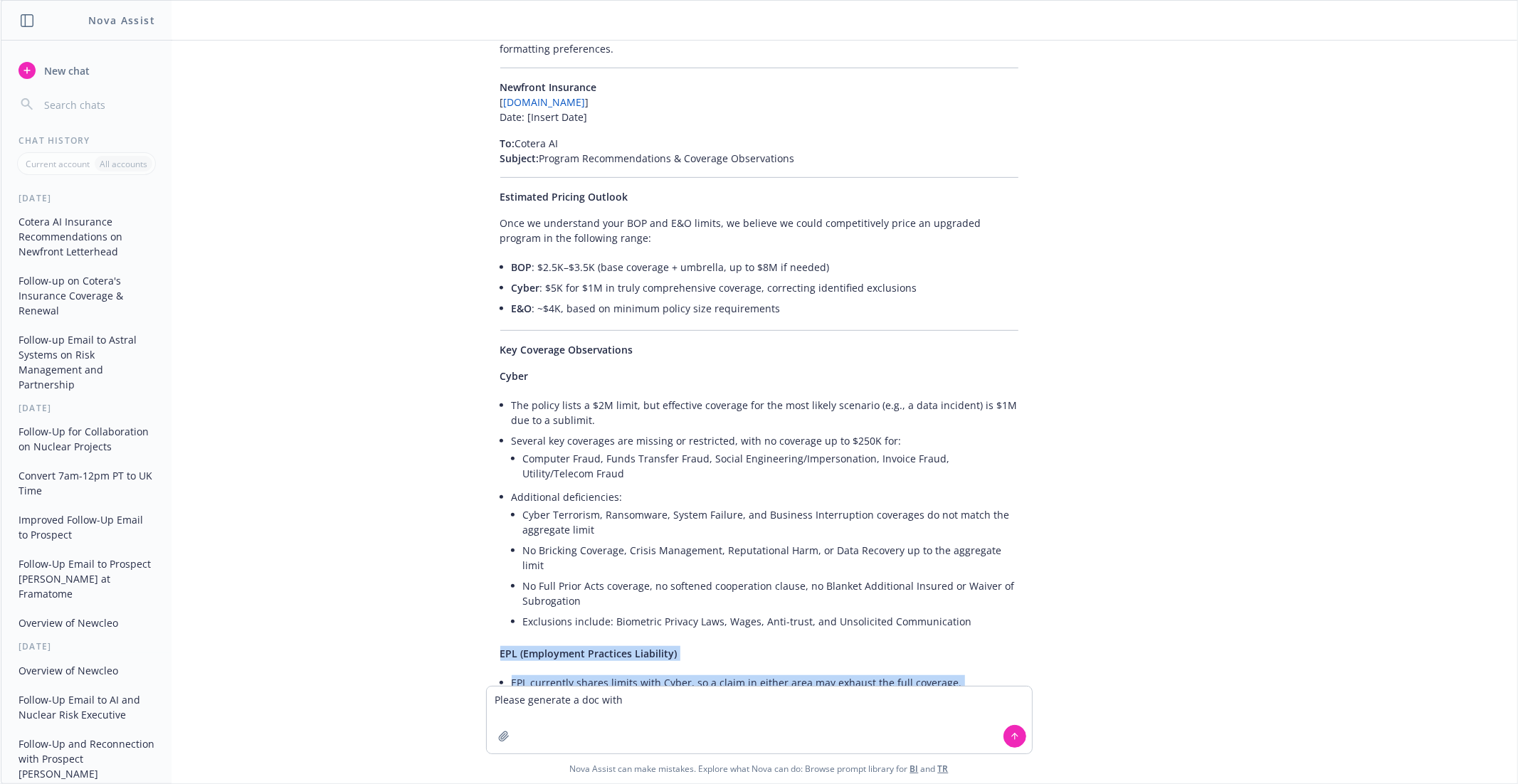
scroll to position [566, 0]
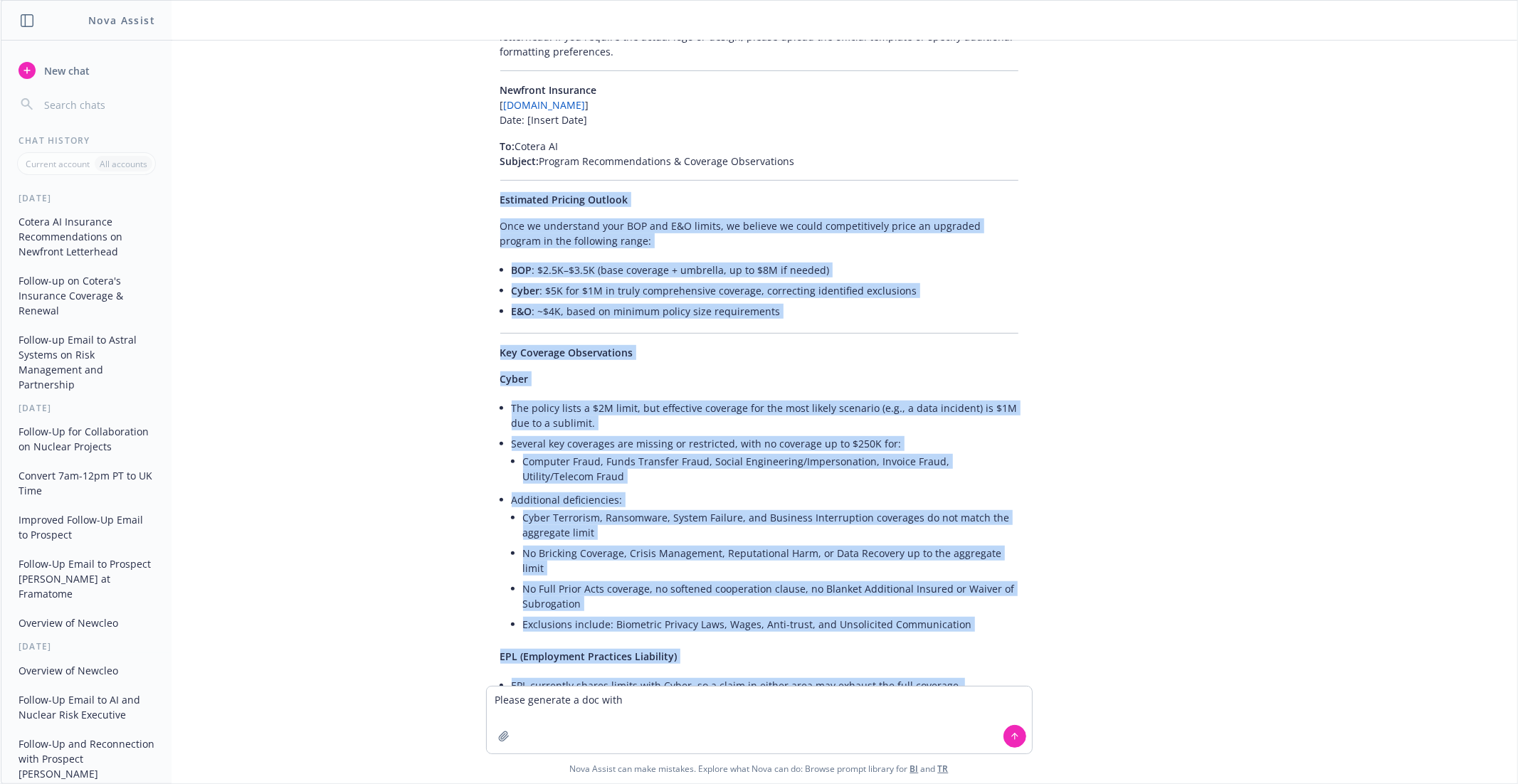
click at [501, 199] on span "Estimated Pricing Outlook" at bounding box center [564, 200] width 128 height 13
copy div "Estimated Pricing Outlook Once we understand your BOP and E&O limits, we believ…"
click at [678, 411] on li "The policy lists a $2M limit, but effective coverage for the most likely scenar…" at bounding box center [765, 415] width 507 height 35
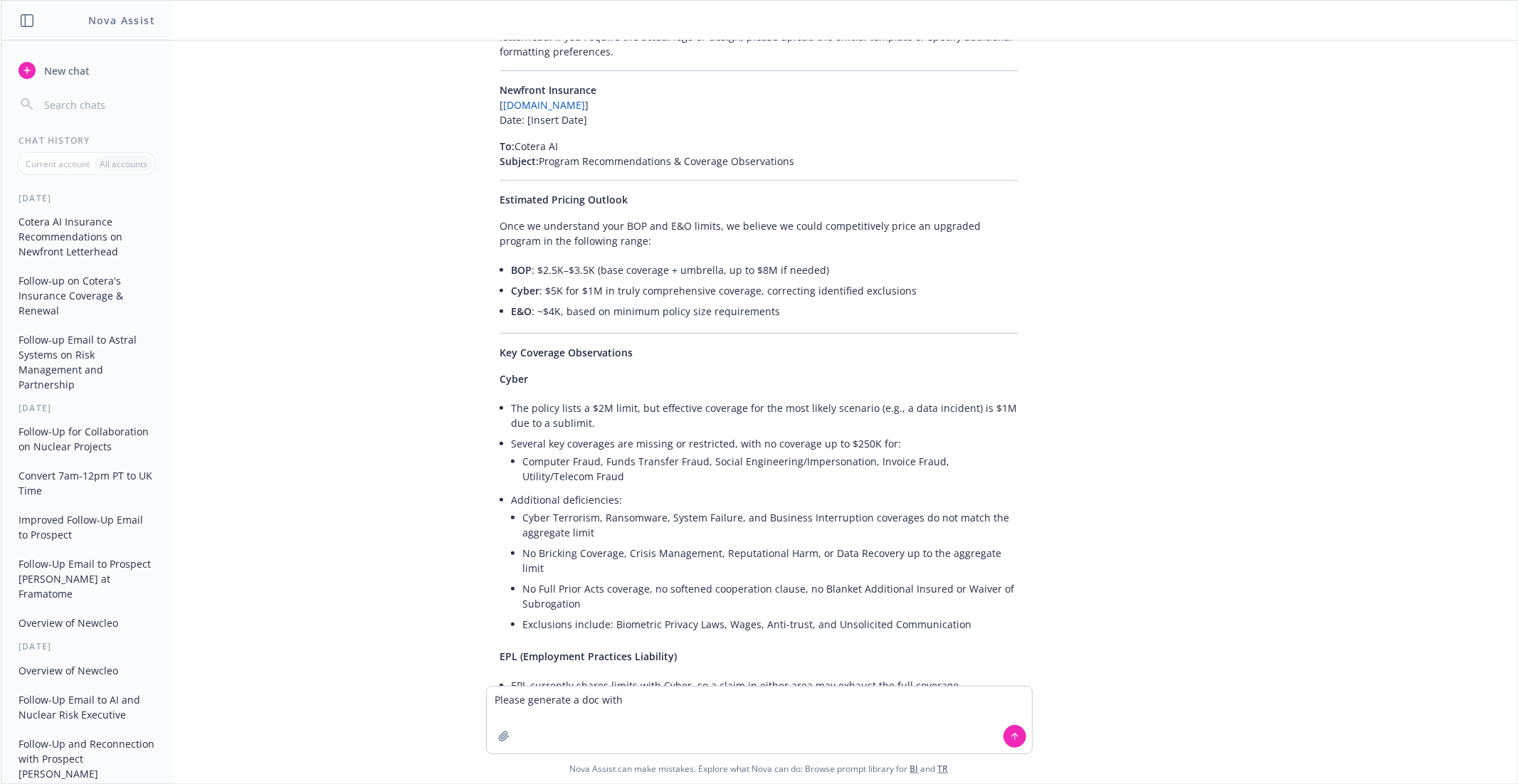
click at [673, 192] on p "Estimated Pricing Outlook" at bounding box center [760, 200] width 518 height 15
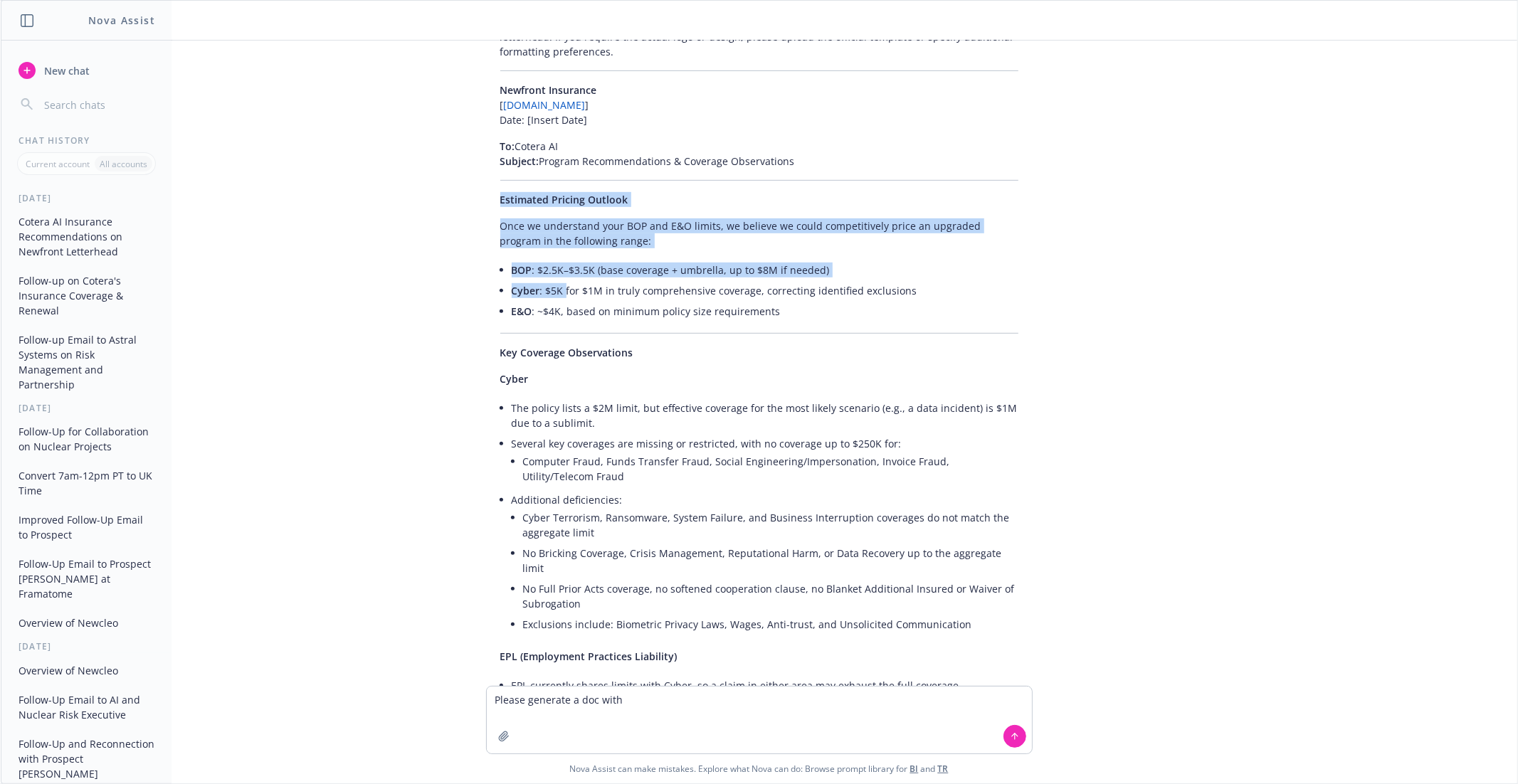
drag, startPoint x: 499, startPoint y: 196, endPoint x: 696, endPoint y: 543, distance: 399.0
click at [694, 535] on div "Here is your content drafted on a professional Newfront letterhead-style summar…" at bounding box center [760, 526] width 547 height 1065
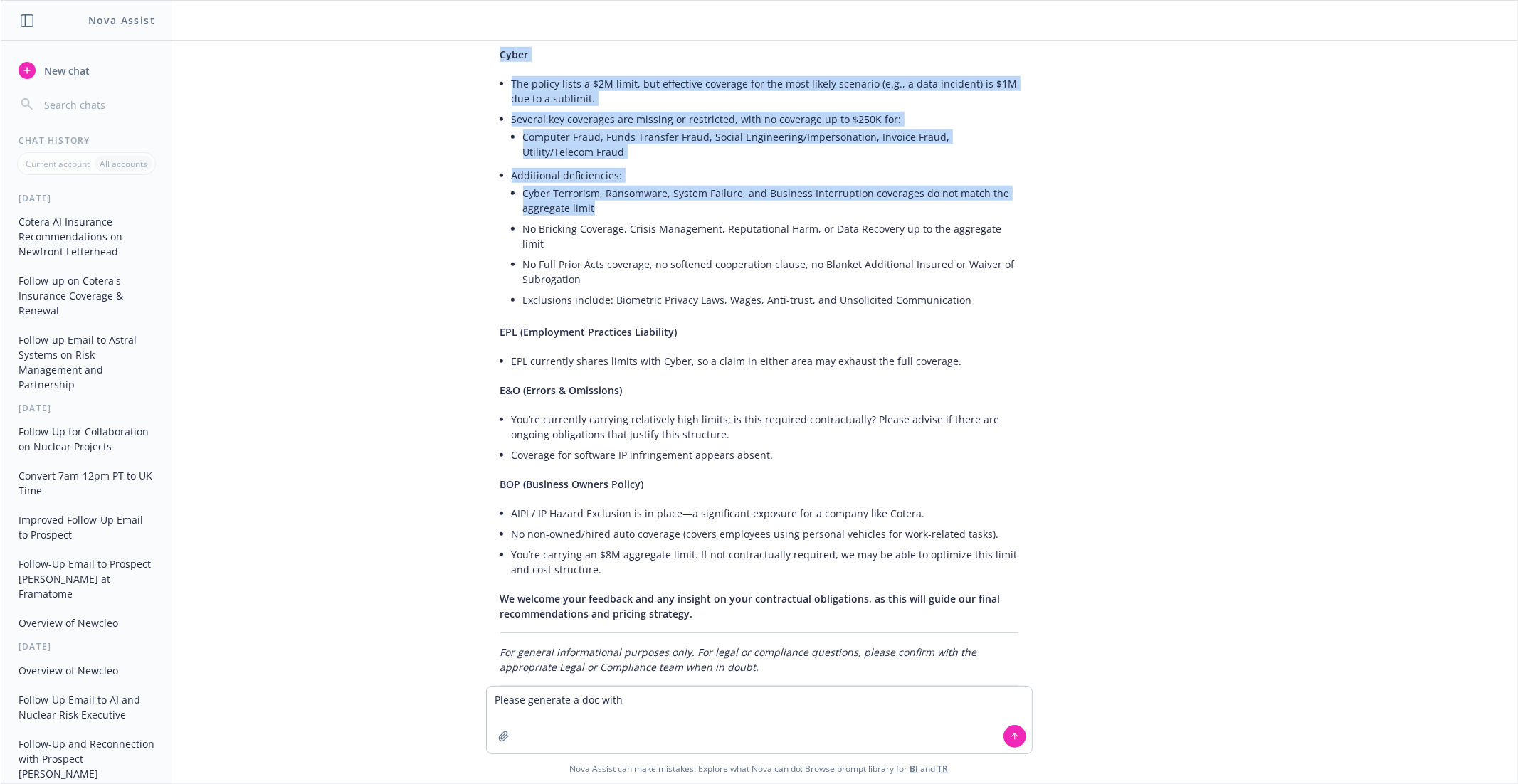
scroll to position [902, 0]
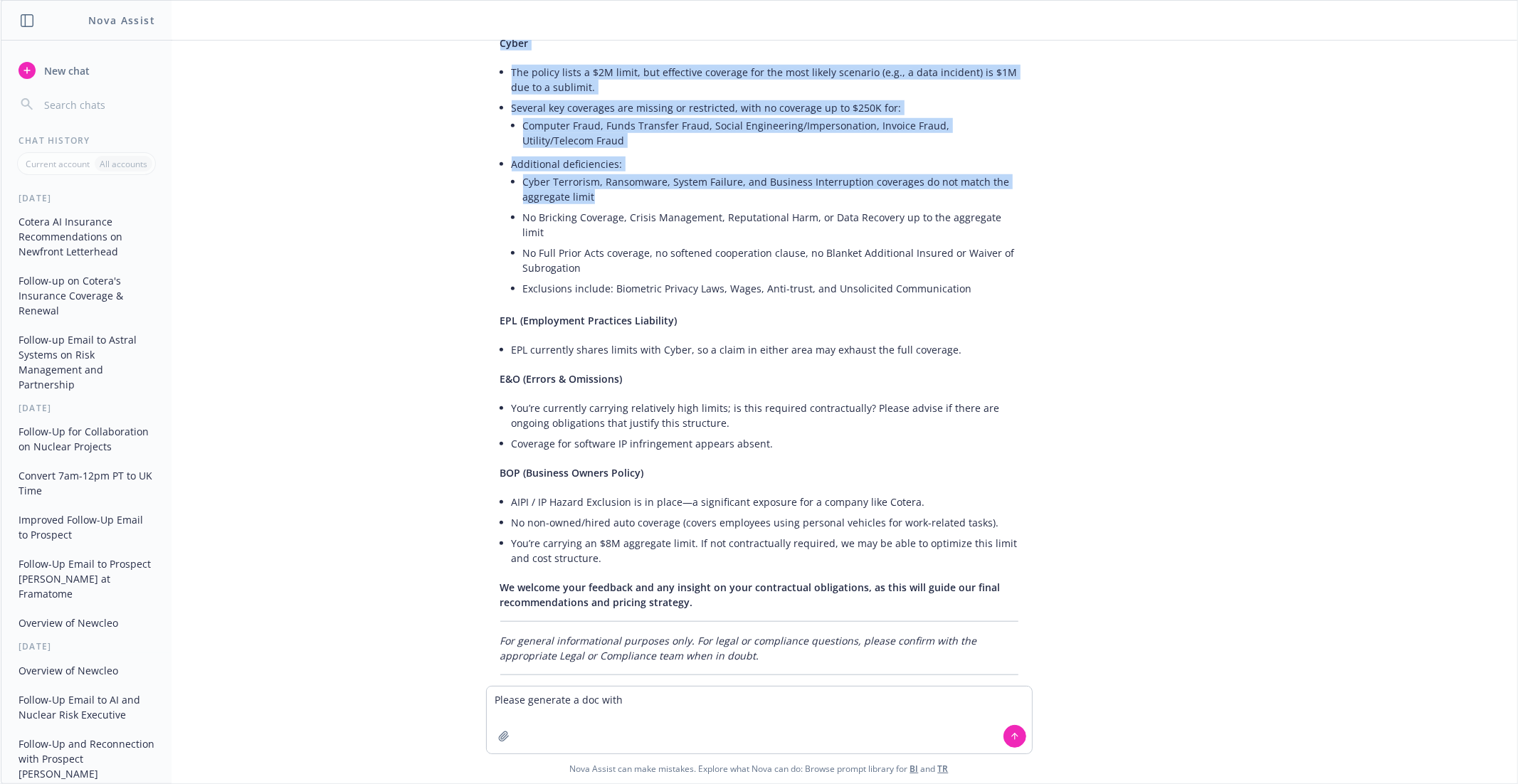
click at [718, 584] on p "We welcome your feedback and any insight on your contractual obligations, as th…" at bounding box center [760, 595] width 518 height 30
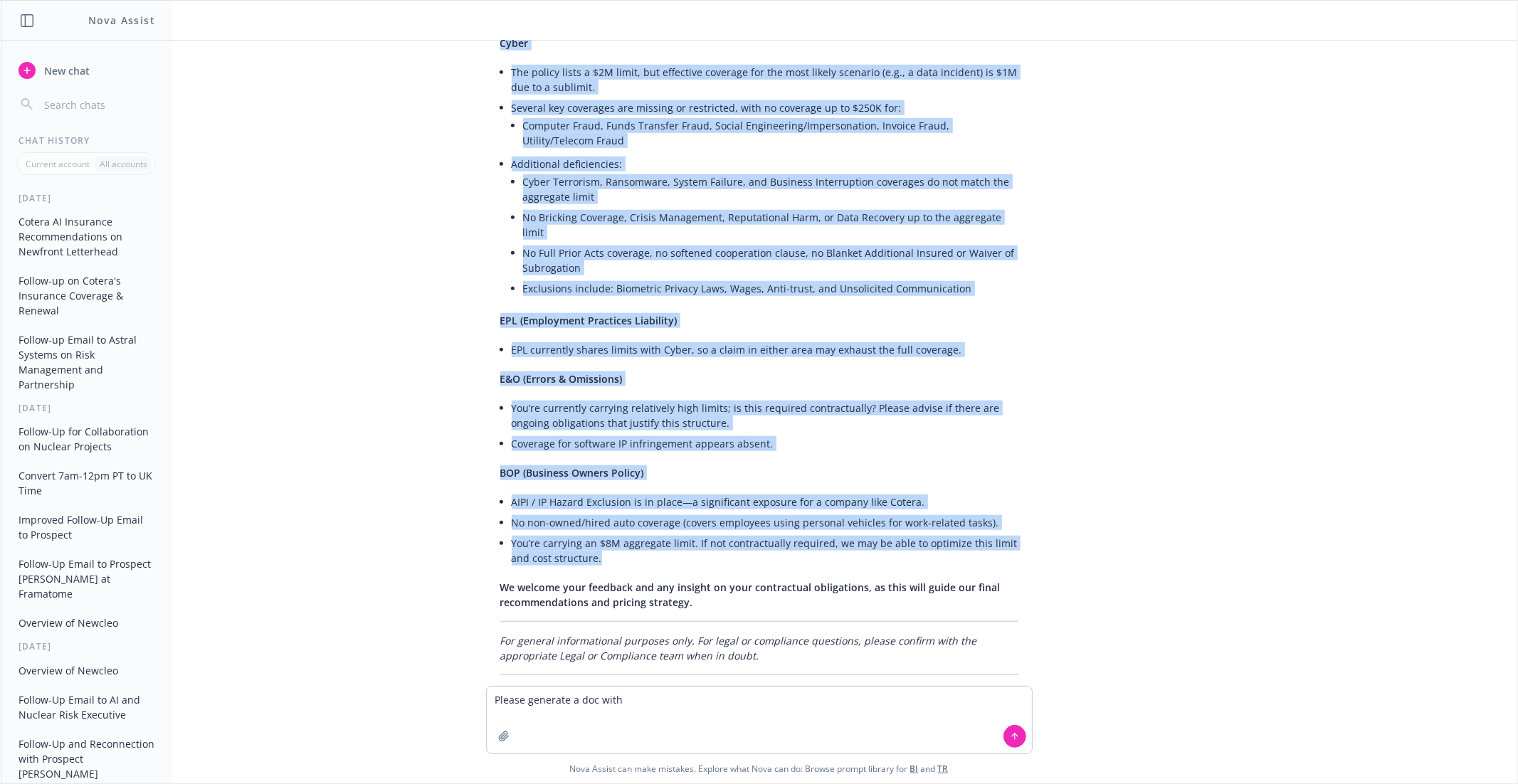
click at [684, 547] on li "You’re carrying an $8M aggregate limit. If not contractually required, we may b…" at bounding box center [765, 551] width 507 height 35
copy div "Estimated Pricing Outlook Once we understand your BOP and E&O limits, we believ…"
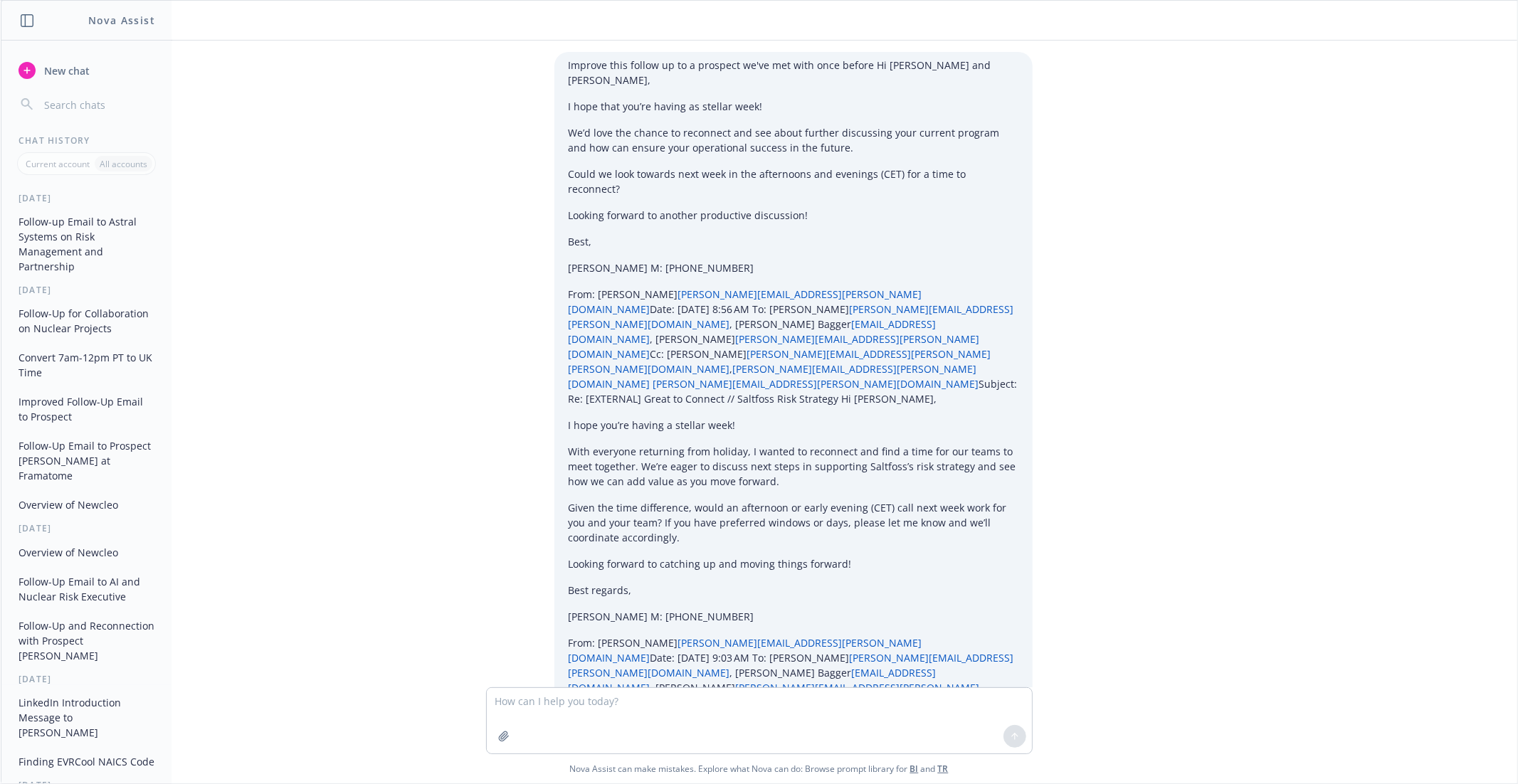
scroll to position [5453, 0]
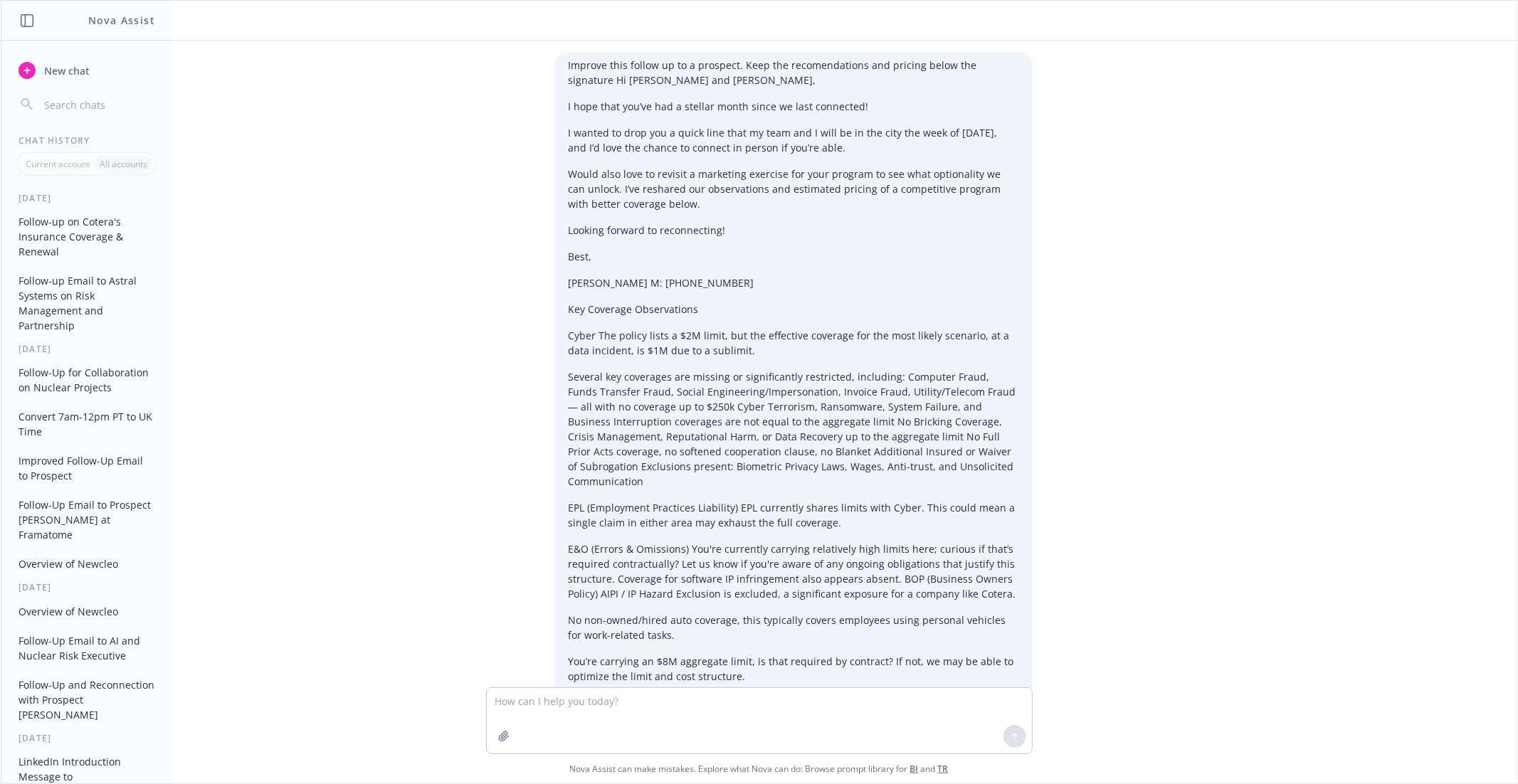
scroll to position [1951, 0]
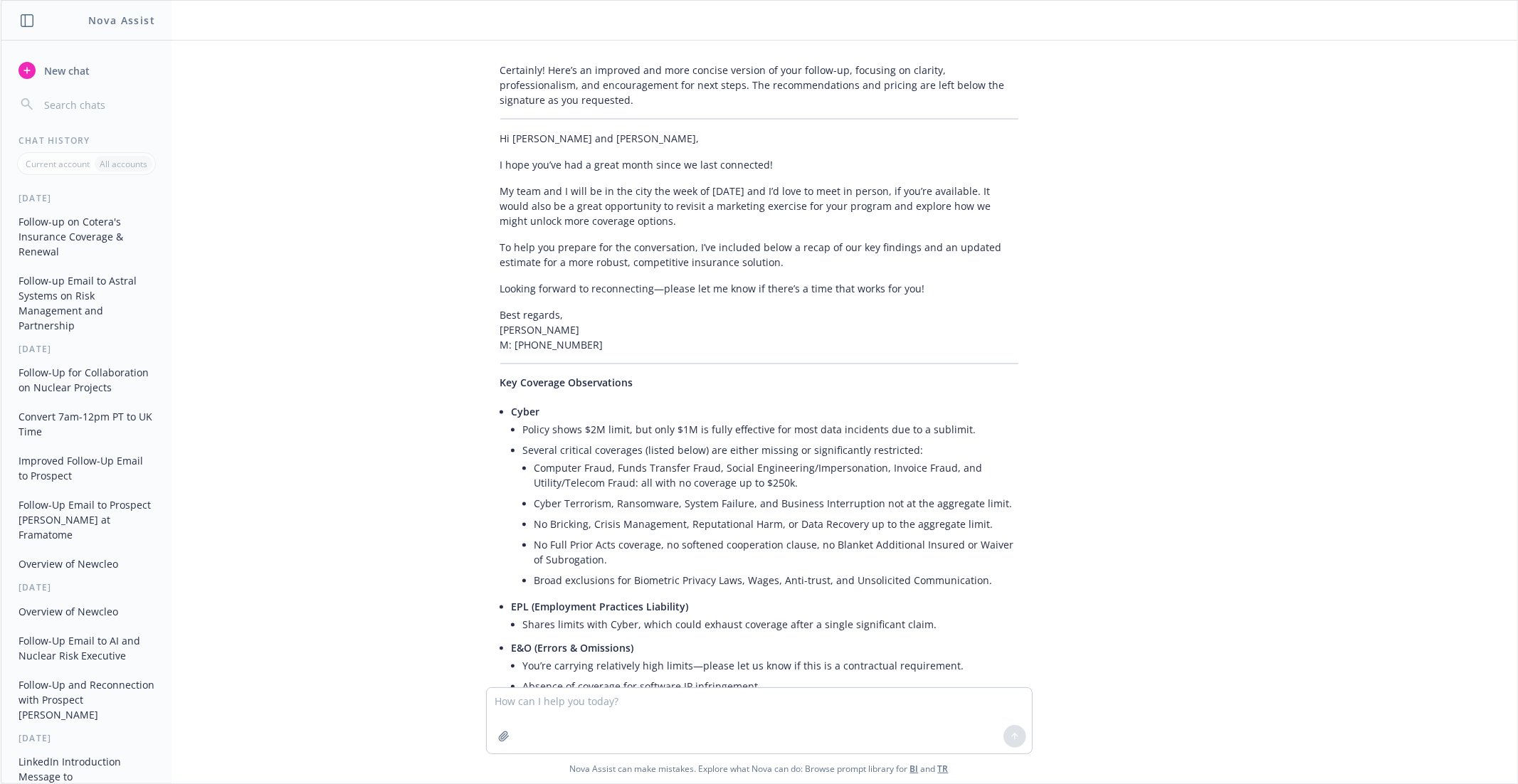
click at [745, 240] on p "To help you prepare for the conversation, I’ve included below a recap of our ke…" at bounding box center [760, 255] width 518 height 30
